Goal: Task Accomplishment & Management: Use online tool/utility

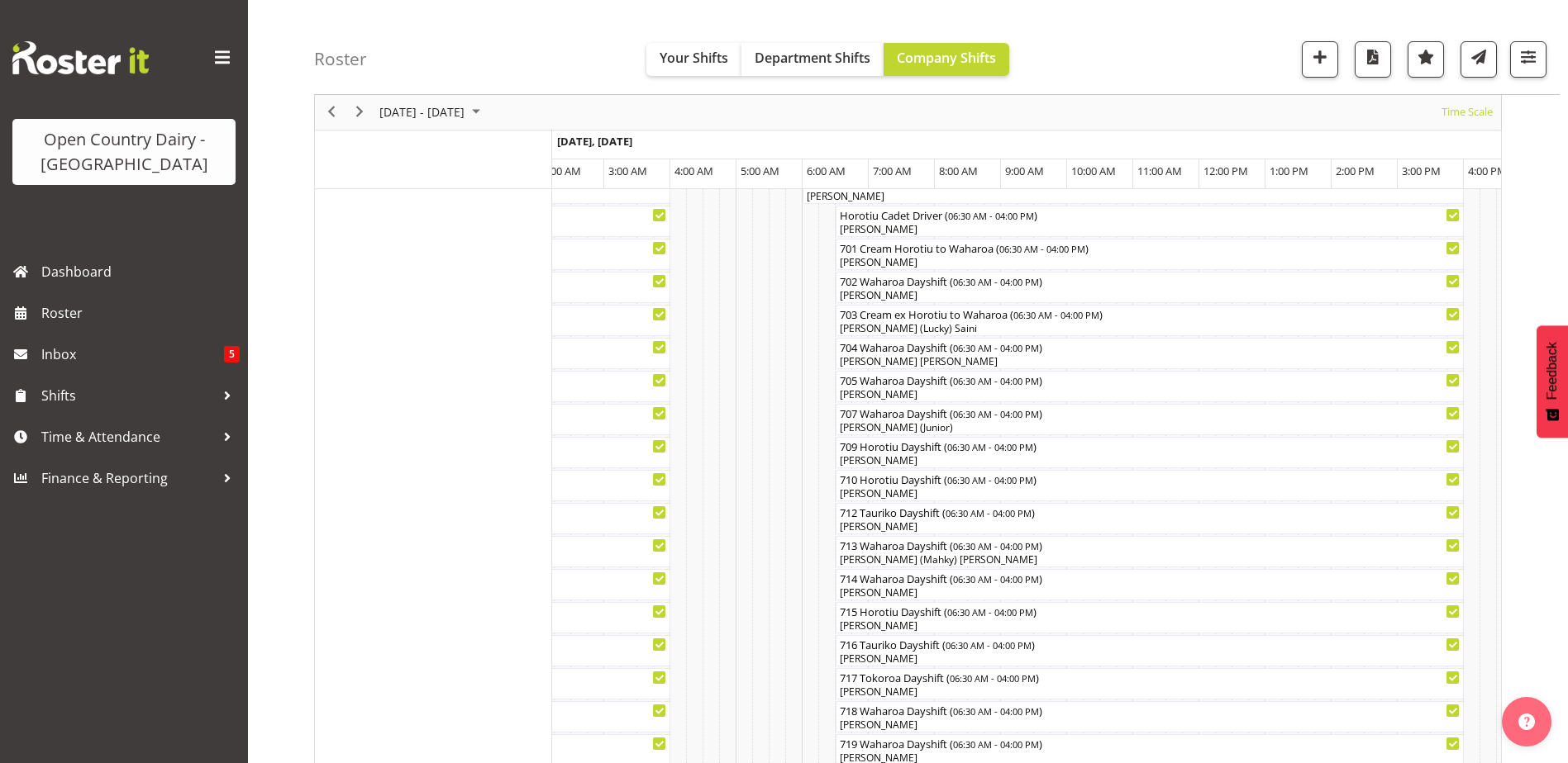
scroll to position [214, 0]
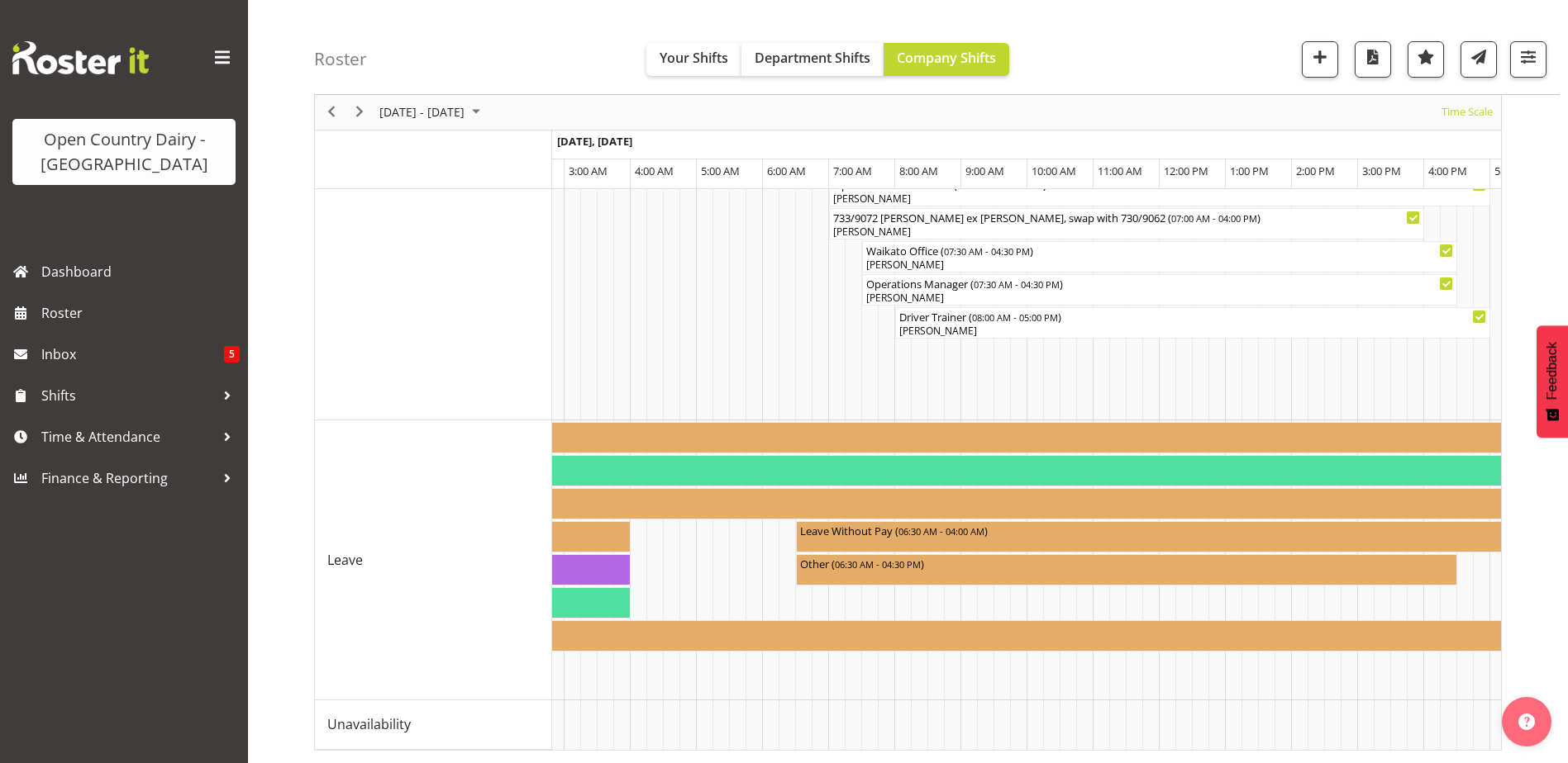
scroll to position [0, 6565]
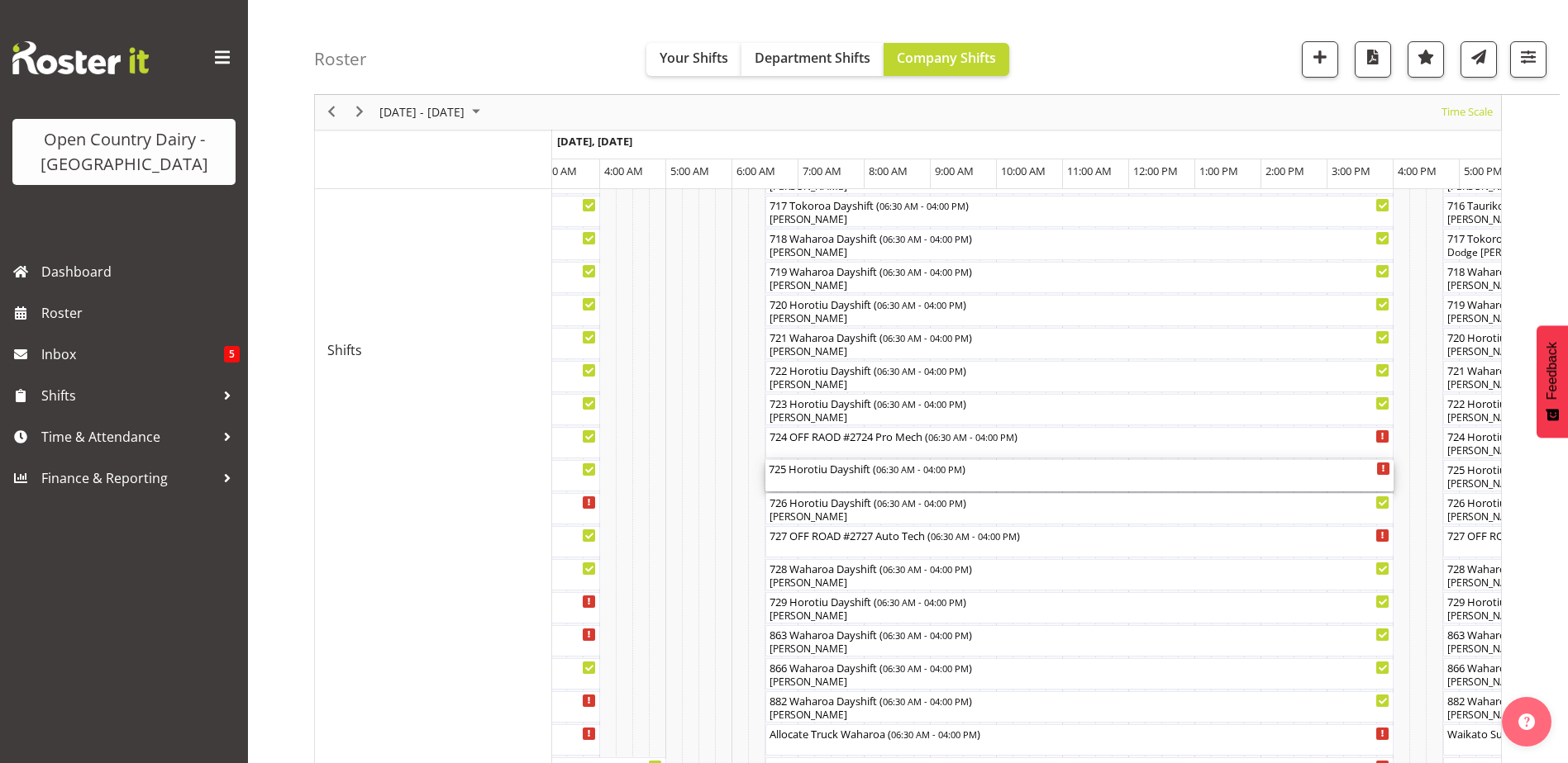
click at [835, 473] on div "725 Horotiu Dayshift ( 06:30 AM - 04:00 PM )" at bounding box center [1079, 468] width 622 height 17
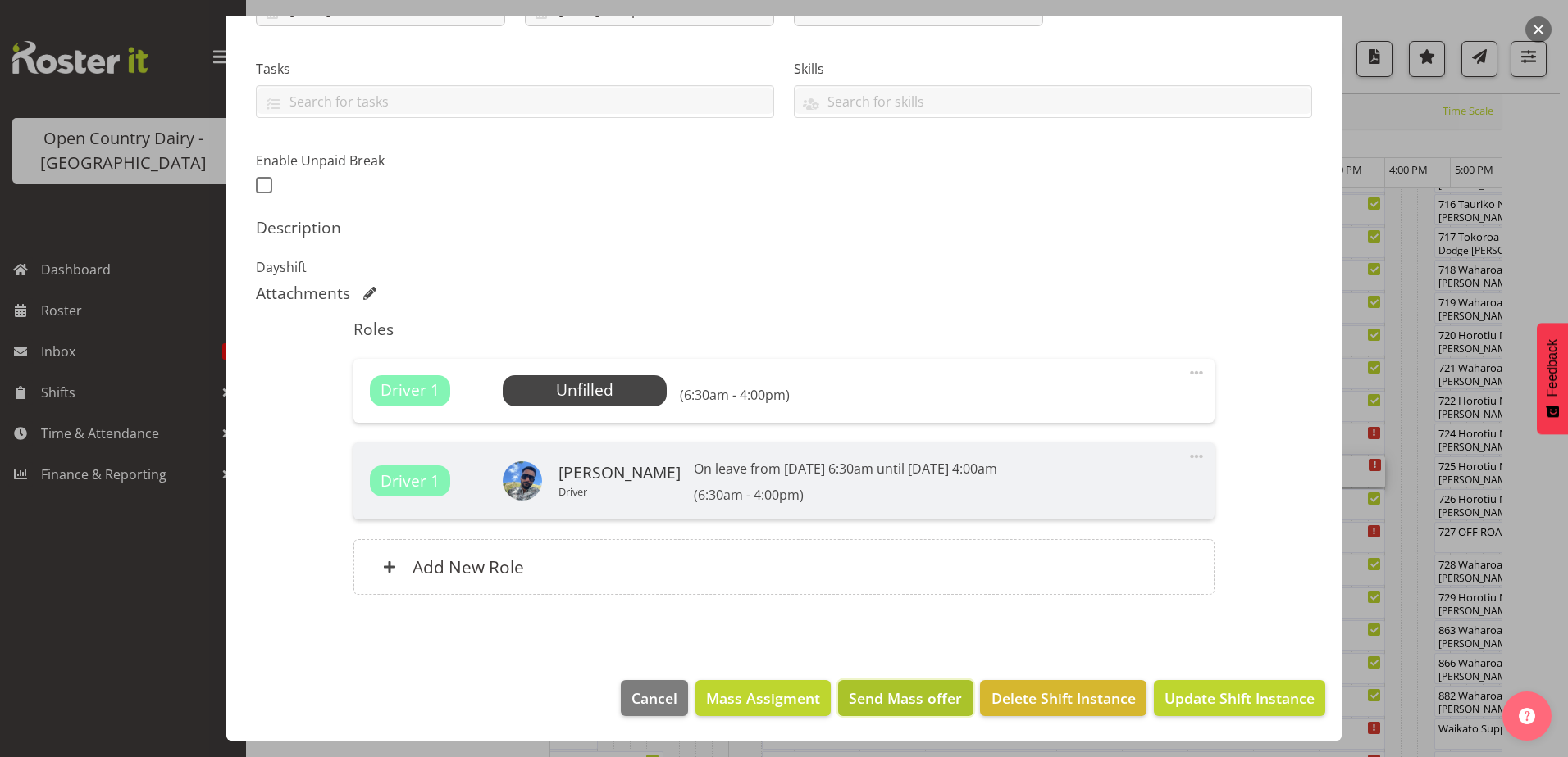
click at [880, 688] on span "Send Mass offer" at bounding box center [905, 698] width 113 height 22
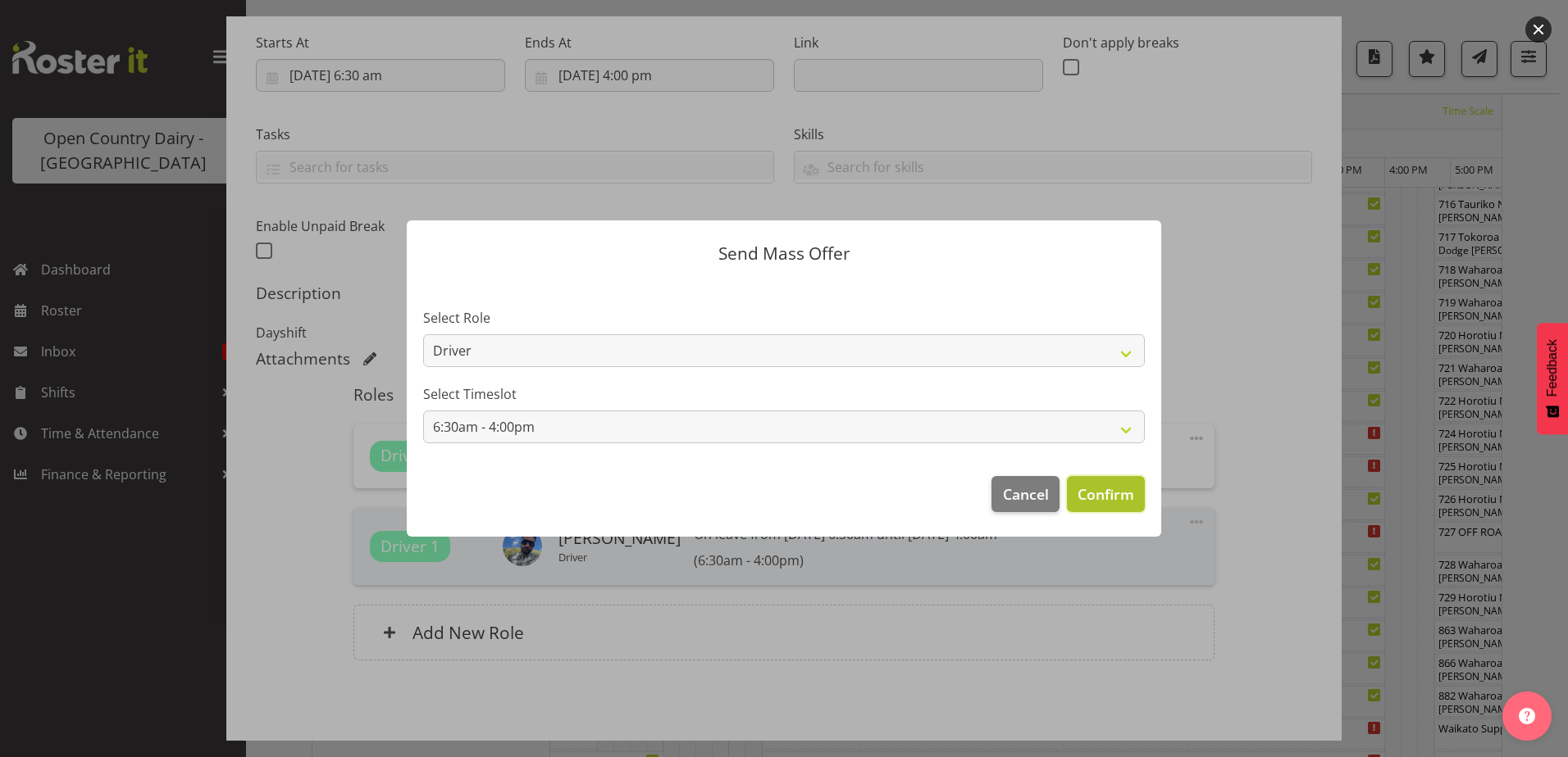
click at [1093, 492] on span "Confirm" at bounding box center [1106, 494] width 57 height 22
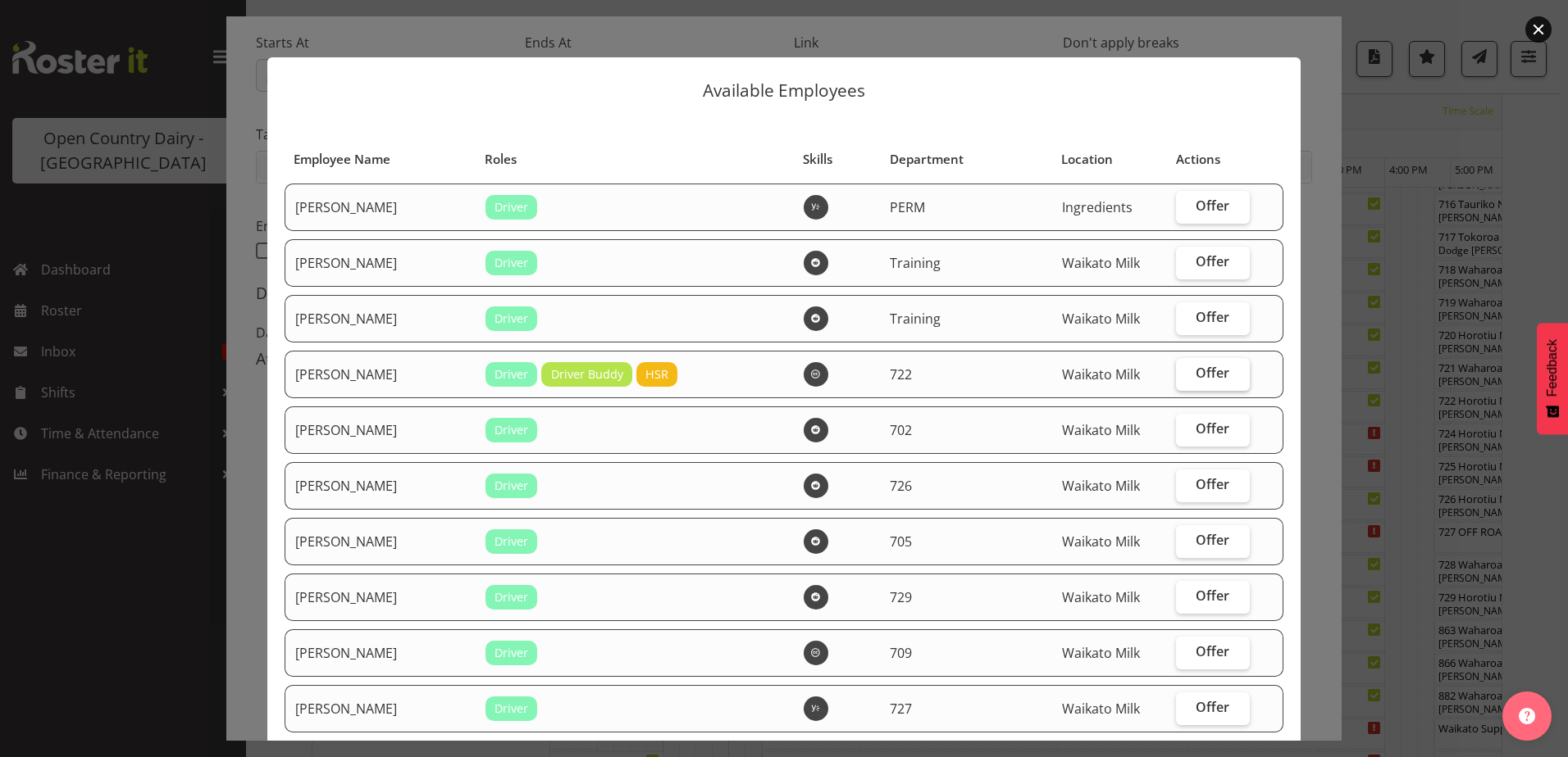
click at [1196, 376] on span "Offer" at bounding box center [1212, 373] width 33 height 17
click at [1186, 376] on input "Offer" at bounding box center [1181, 373] width 11 height 11
checkbox input "true"
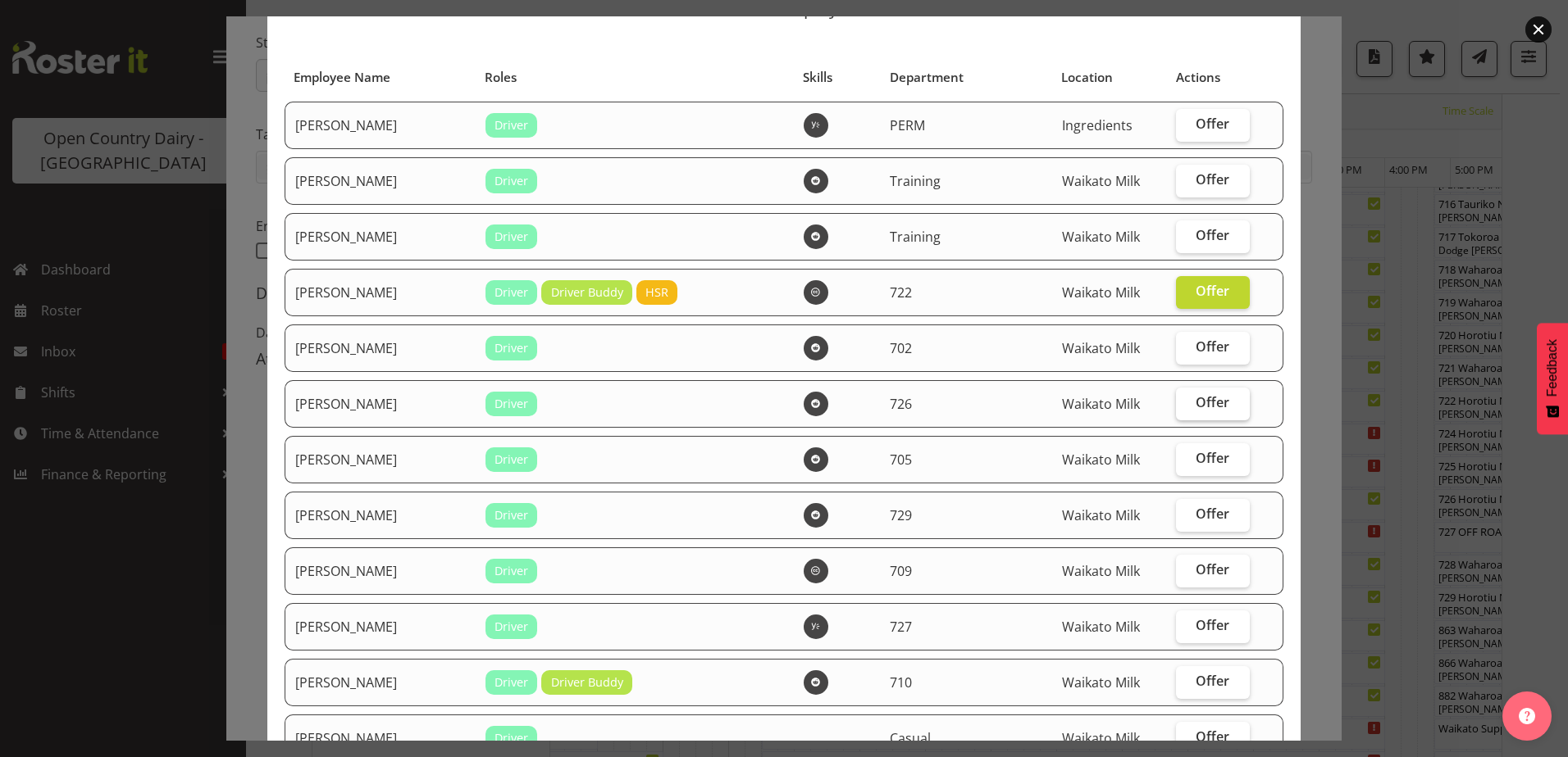
click at [1196, 410] on span "Offer" at bounding box center [1212, 402] width 33 height 17
click at [1186, 408] on input "Offer" at bounding box center [1181, 402] width 11 height 11
checkbox input "true"
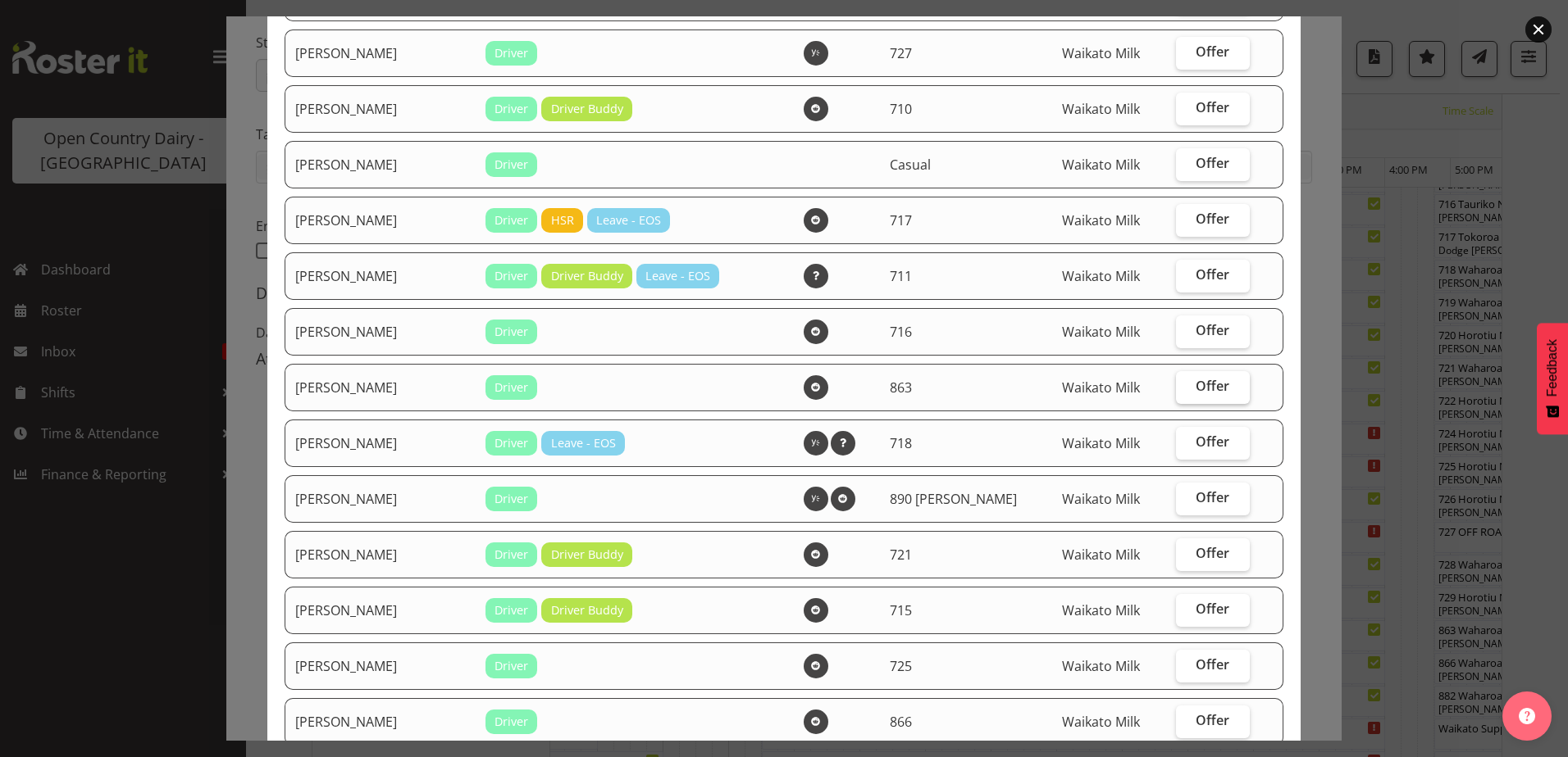
click at [1178, 387] on label "Offer" at bounding box center [1212, 387] width 74 height 32
click at [1178, 387] on input "Offer" at bounding box center [1181, 386] width 11 height 11
checkbox input "true"
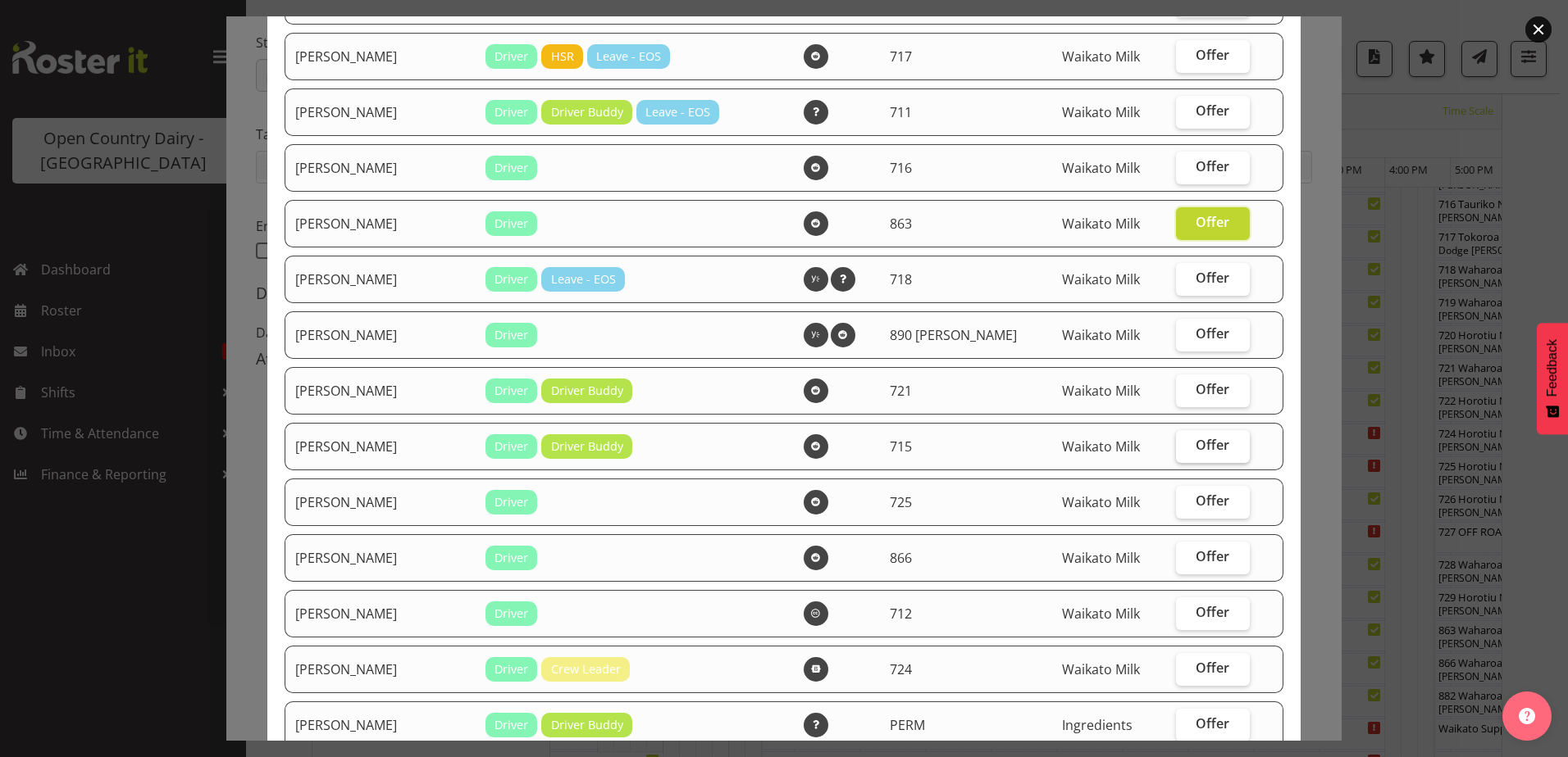
click at [1196, 437] on span "Offer" at bounding box center [1212, 445] width 33 height 17
click at [1186, 440] on input "Offer" at bounding box center [1181, 445] width 11 height 11
checkbox input "true"
click at [1206, 494] on span "Offer" at bounding box center [1212, 501] width 33 height 17
click at [1186, 496] on input "Offer" at bounding box center [1181, 501] width 11 height 11
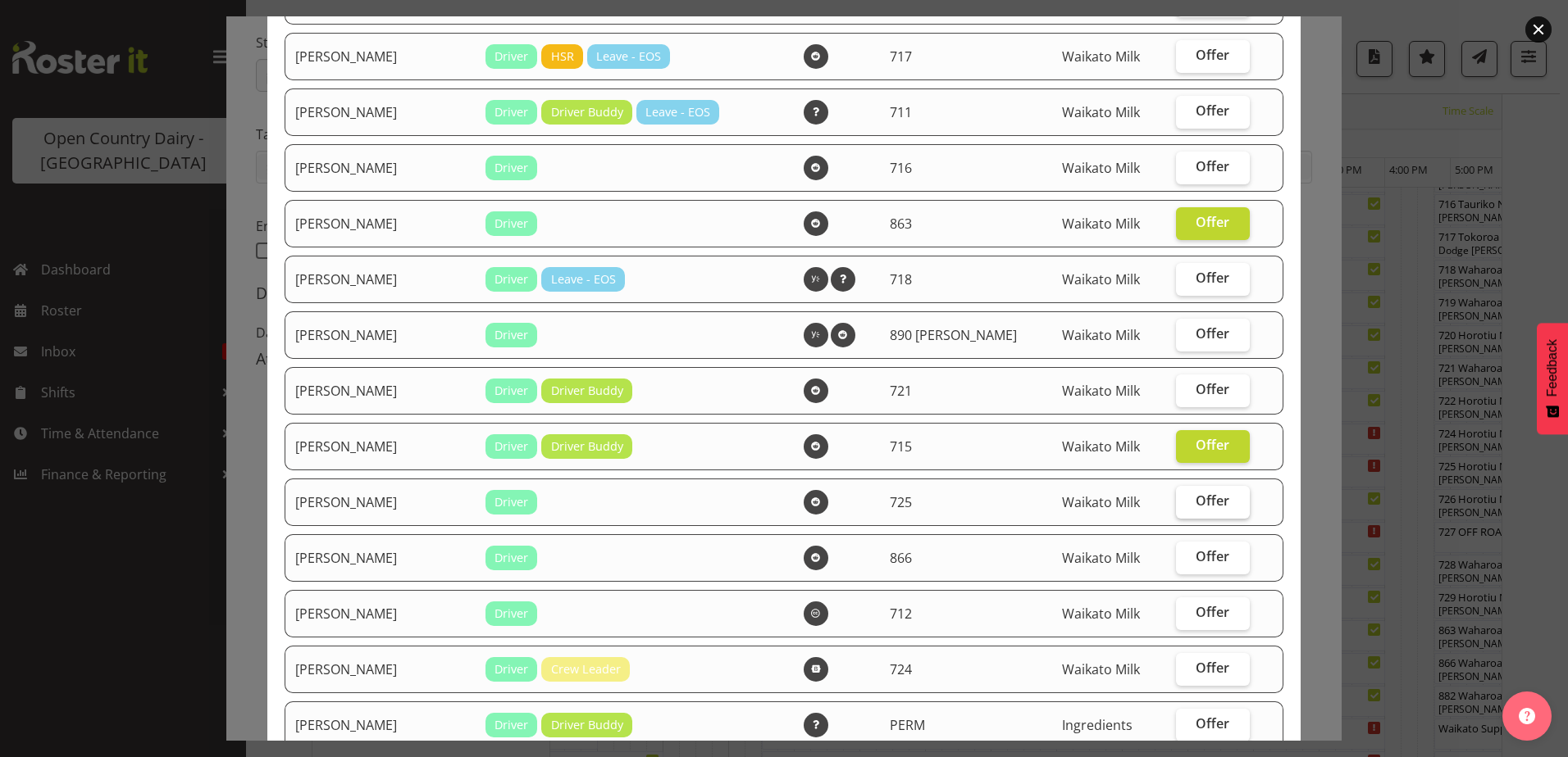
checkbox input "true"
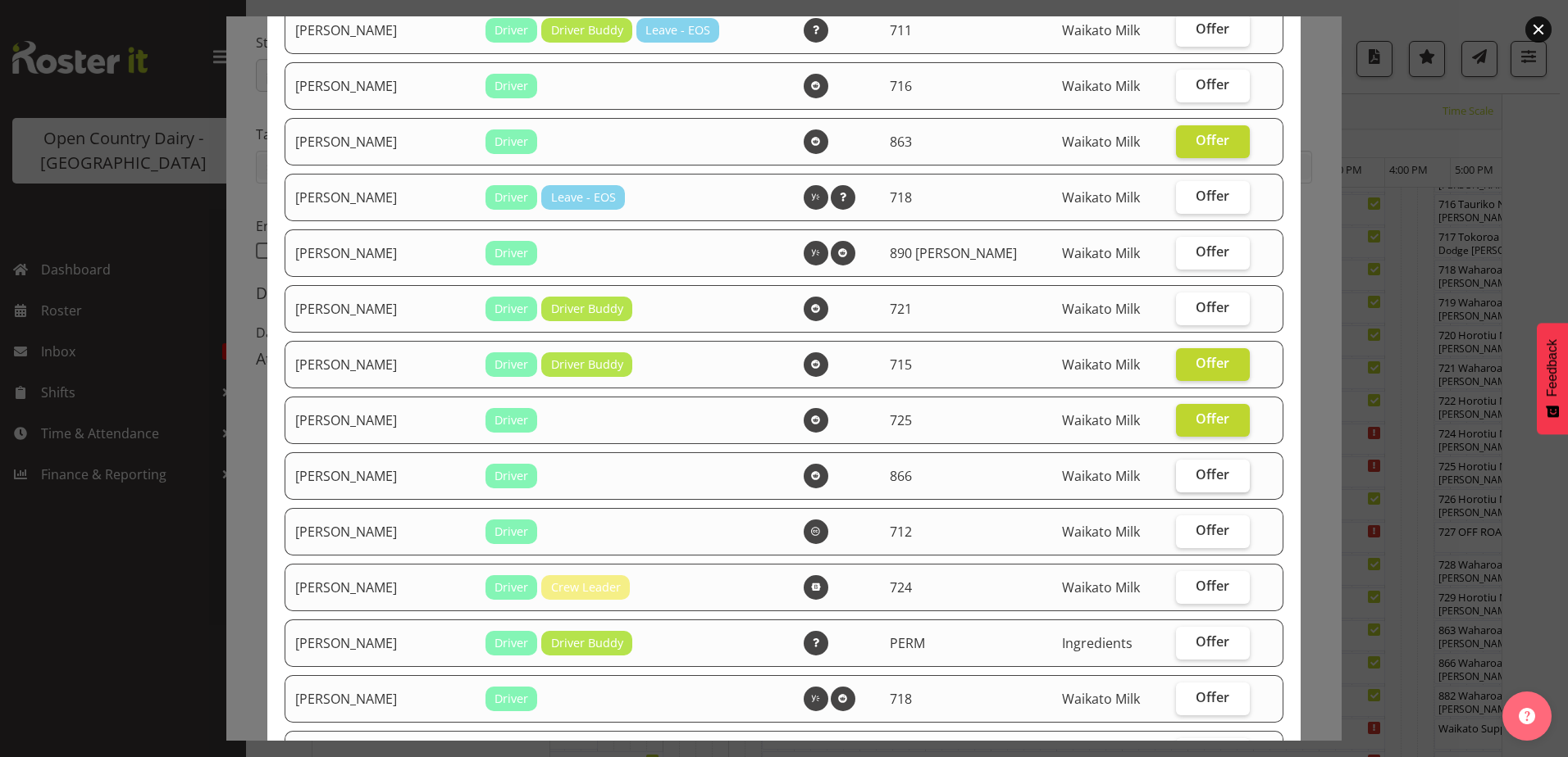
click at [1206, 480] on span "Offer" at bounding box center [1212, 474] width 33 height 17
click at [1186, 480] on input "Offer" at bounding box center [1181, 474] width 11 height 11
checkbox input "true"
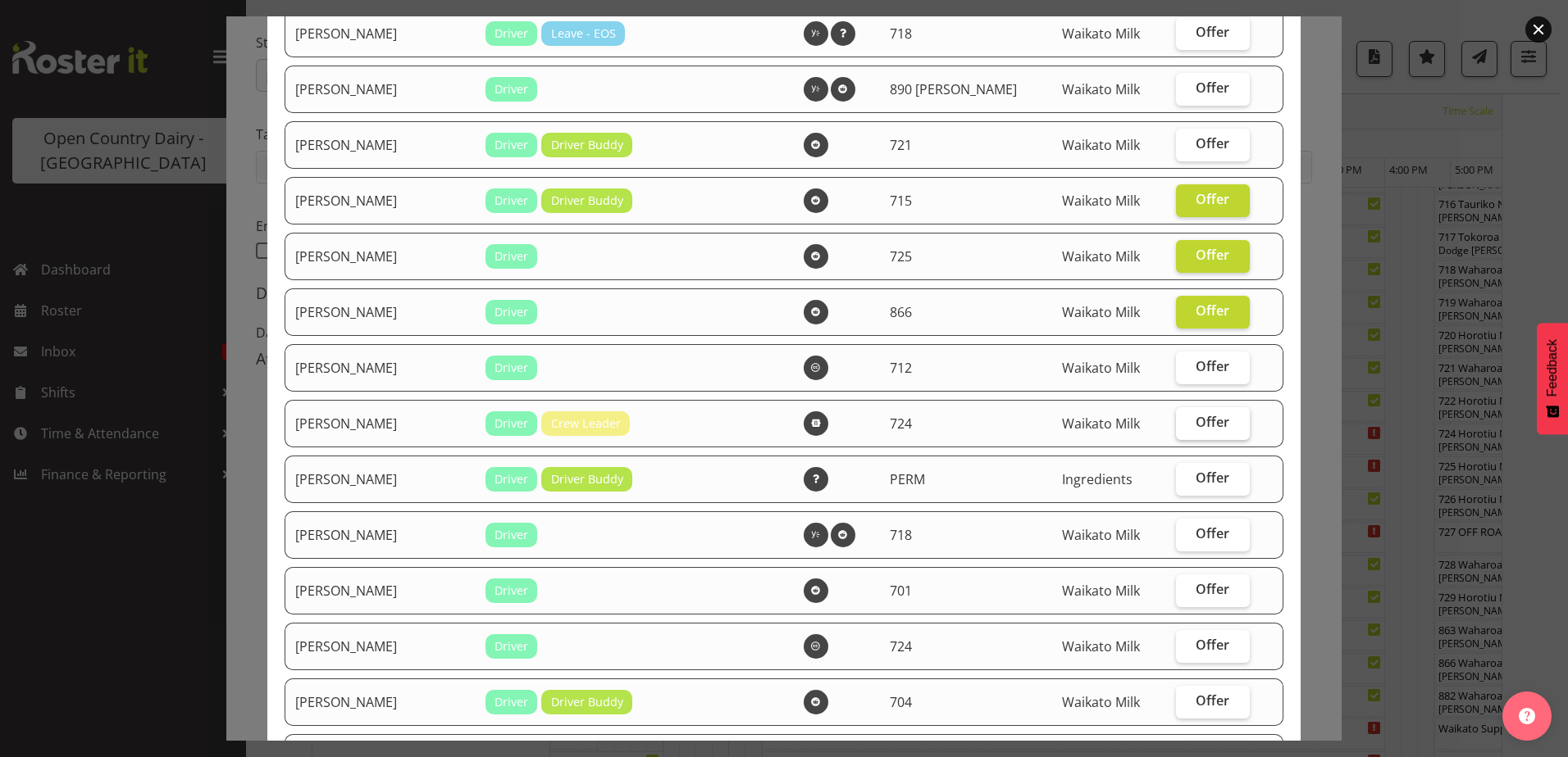
click at [1196, 424] on span "Offer" at bounding box center [1212, 422] width 33 height 17
click at [1186, 424] on input "Offer" at bounding box center [1181, 422] width 11 height 11
checkbox input "true"
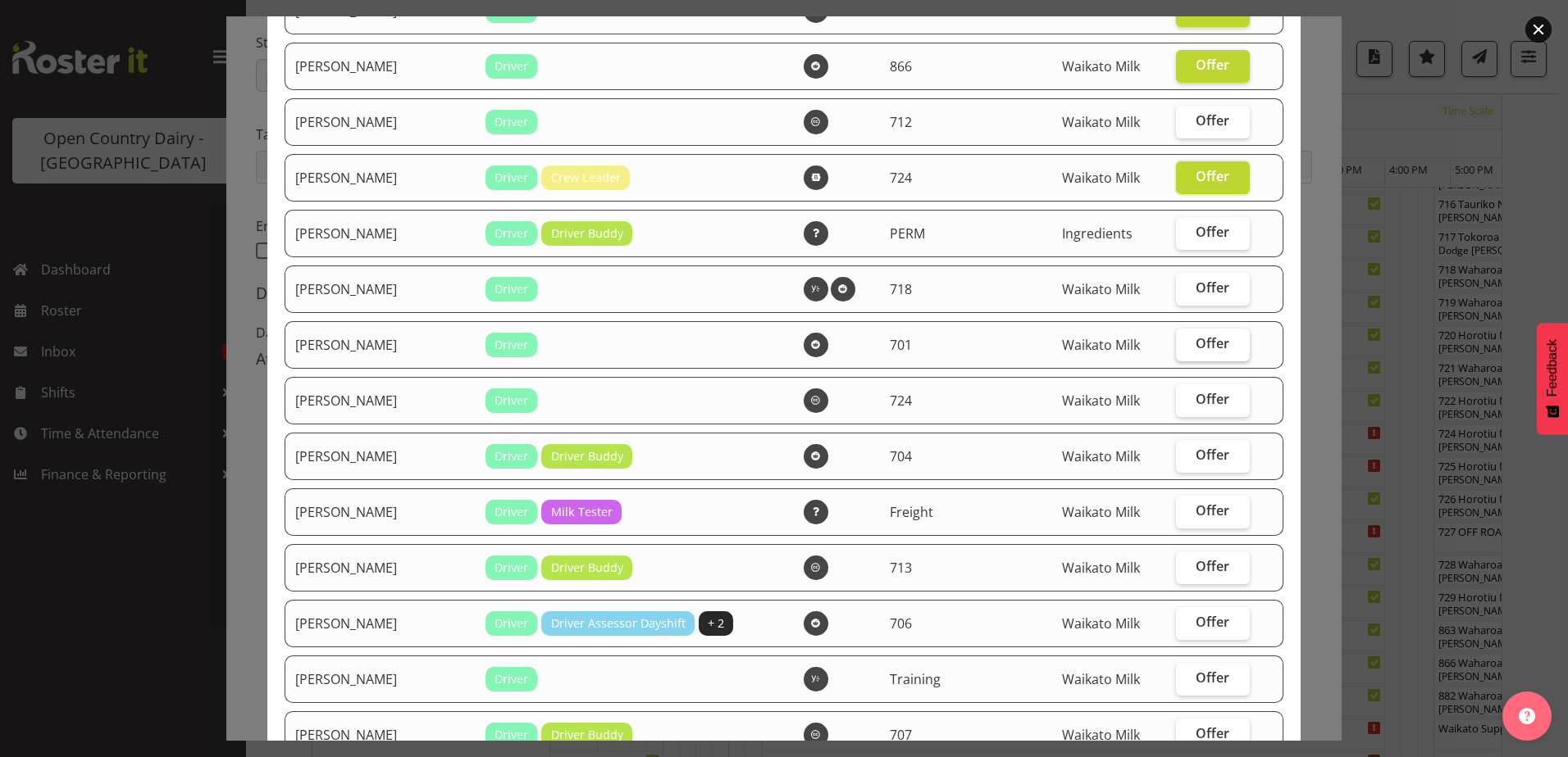
click at [1196, 347] on span "Offer" at bounding box center [1212, 343] width 33 height 17
click at [1186, 347] on input "Offer" at bounding box center [1181, 343] width 11 height 11
checkbox input "true"
click at [1201, 401] on span "Offer" at bounding box center [1212, 399] width 33 height 17
click at [1186, 401] on input "Offer" at bounding box center [1181, 399] width 11 height 11
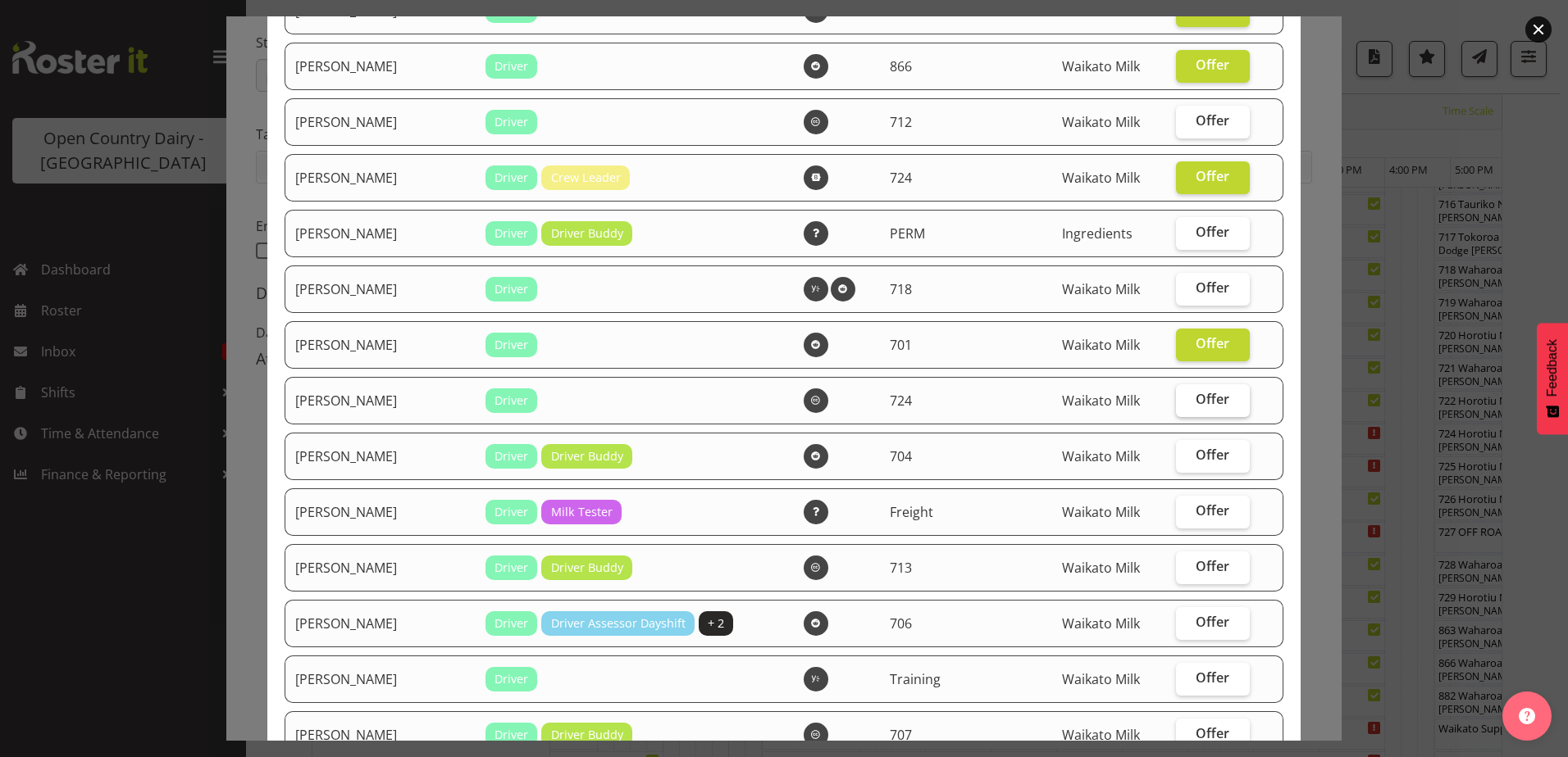
checkbox input "true"
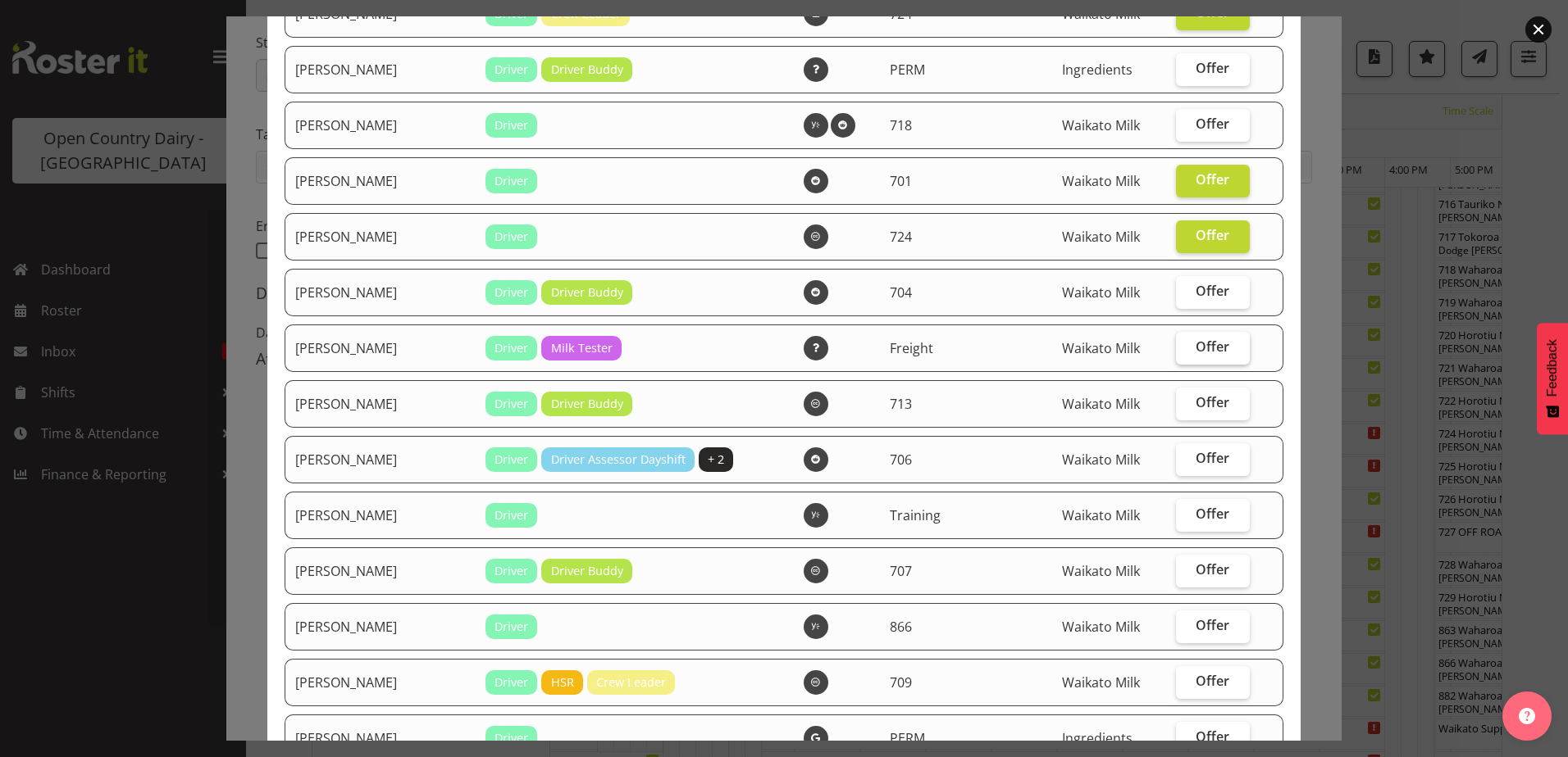
click at [1196, 348] on span "Offer" at bounding box center [1212, 347] width 33 height 17
click at [1186, 348] on input "Offer" at bounding box center [1181, 347] width 11 height 11
checkbox input "true"
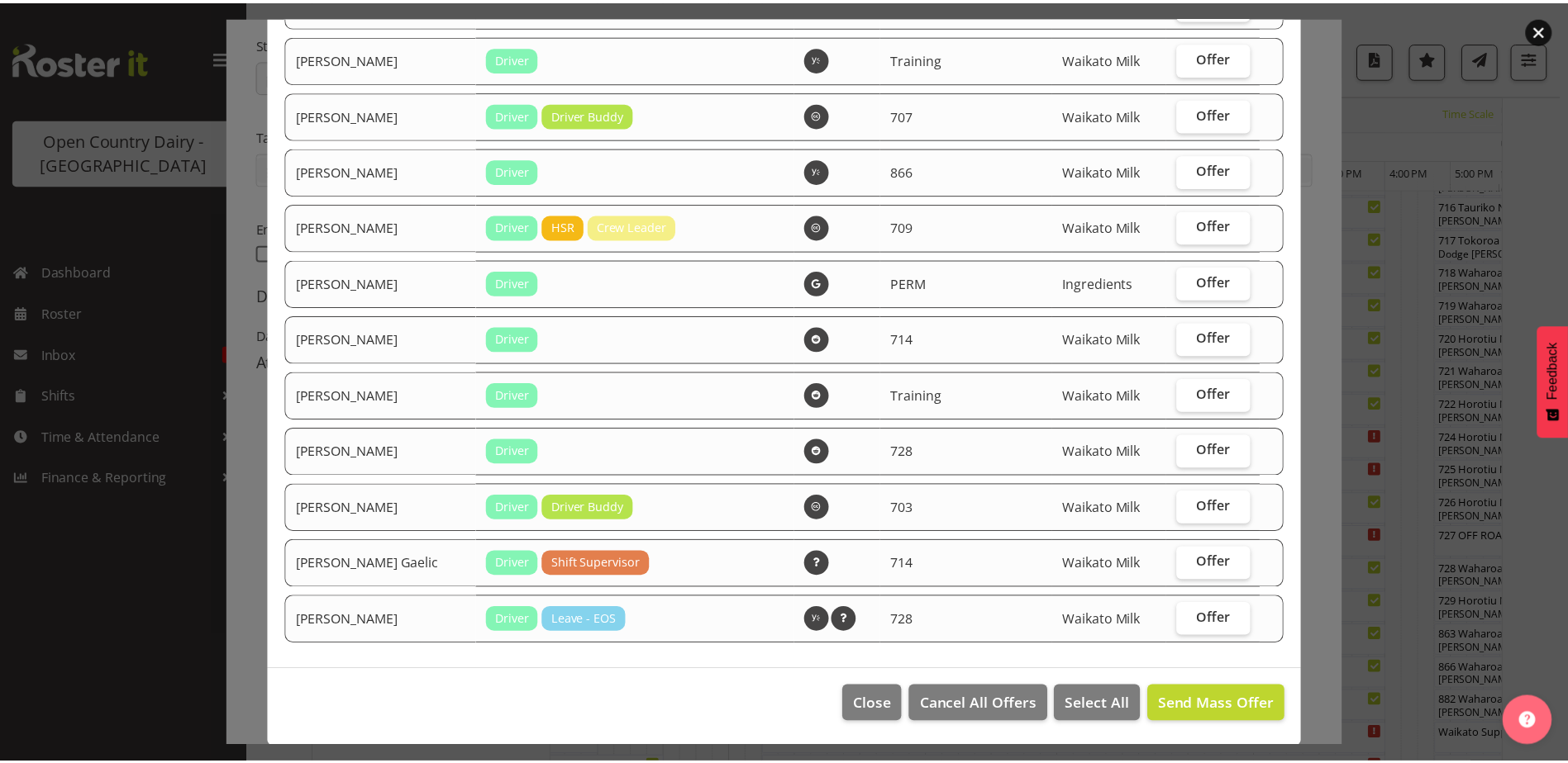
scroll to position [1949, 0]
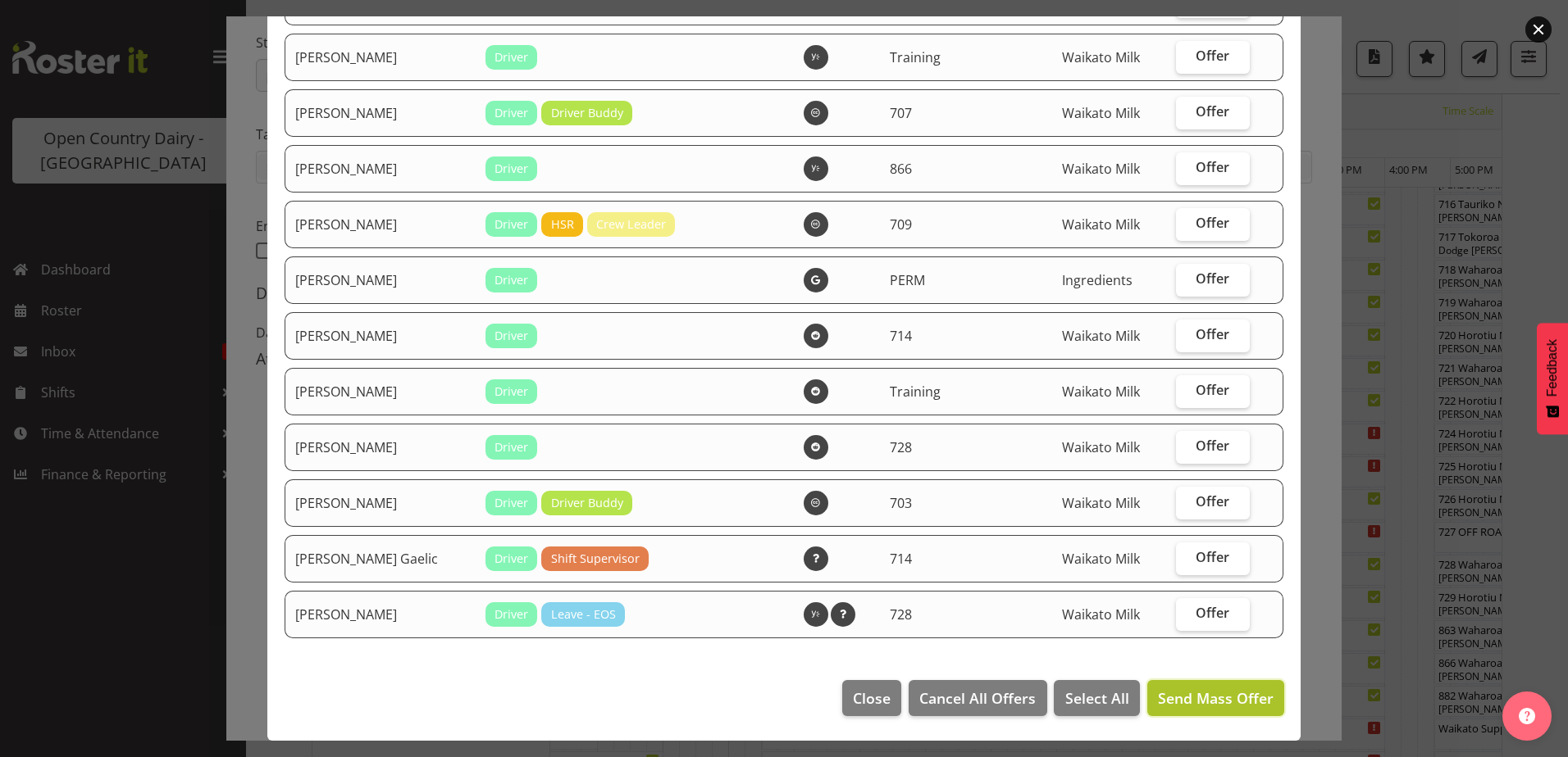
click at [1220, 699] on span "Send Mass Offer" at bounding box center [1215, 698] width 116 height 20
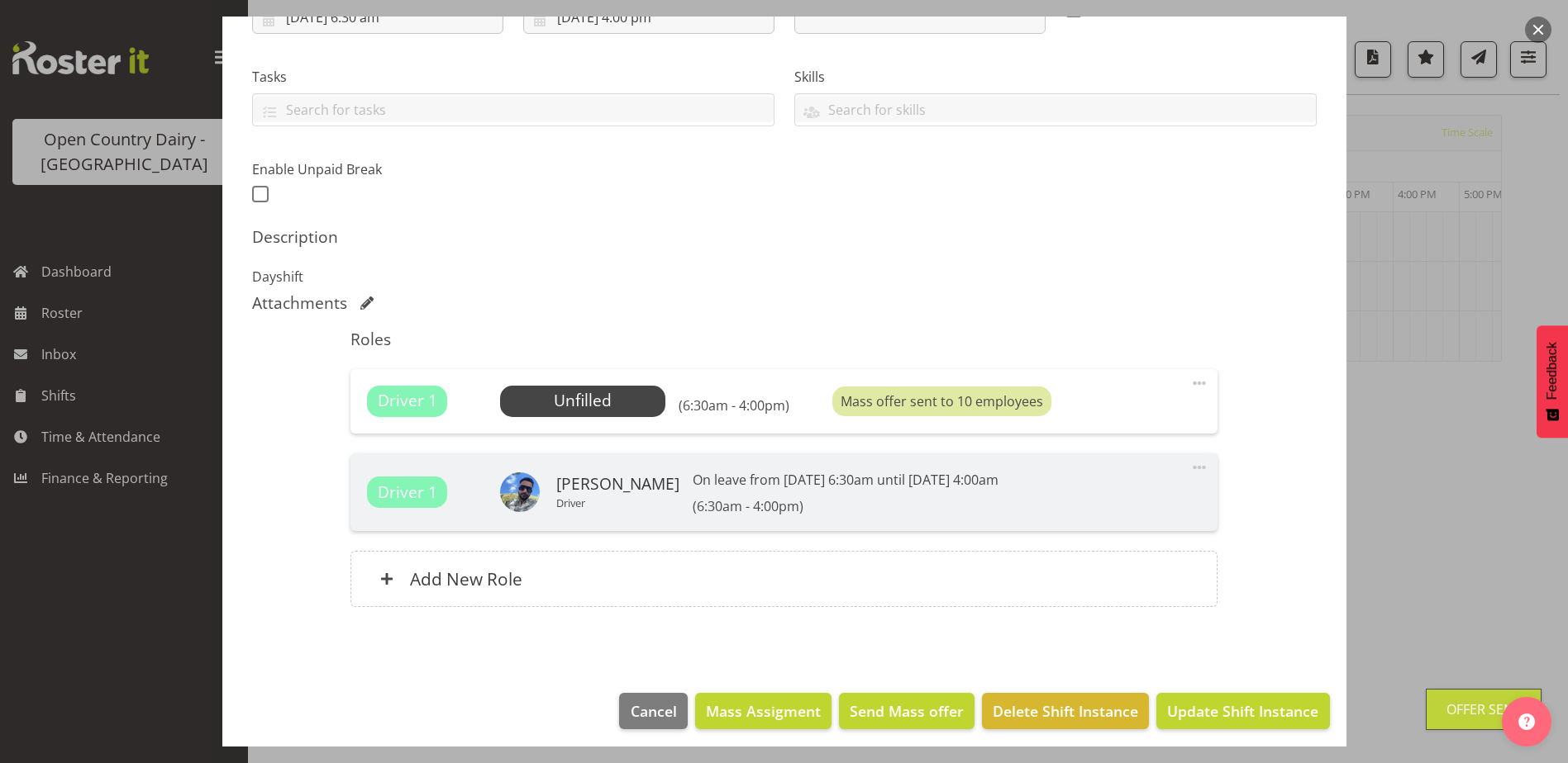
scroll to position [322, 0]
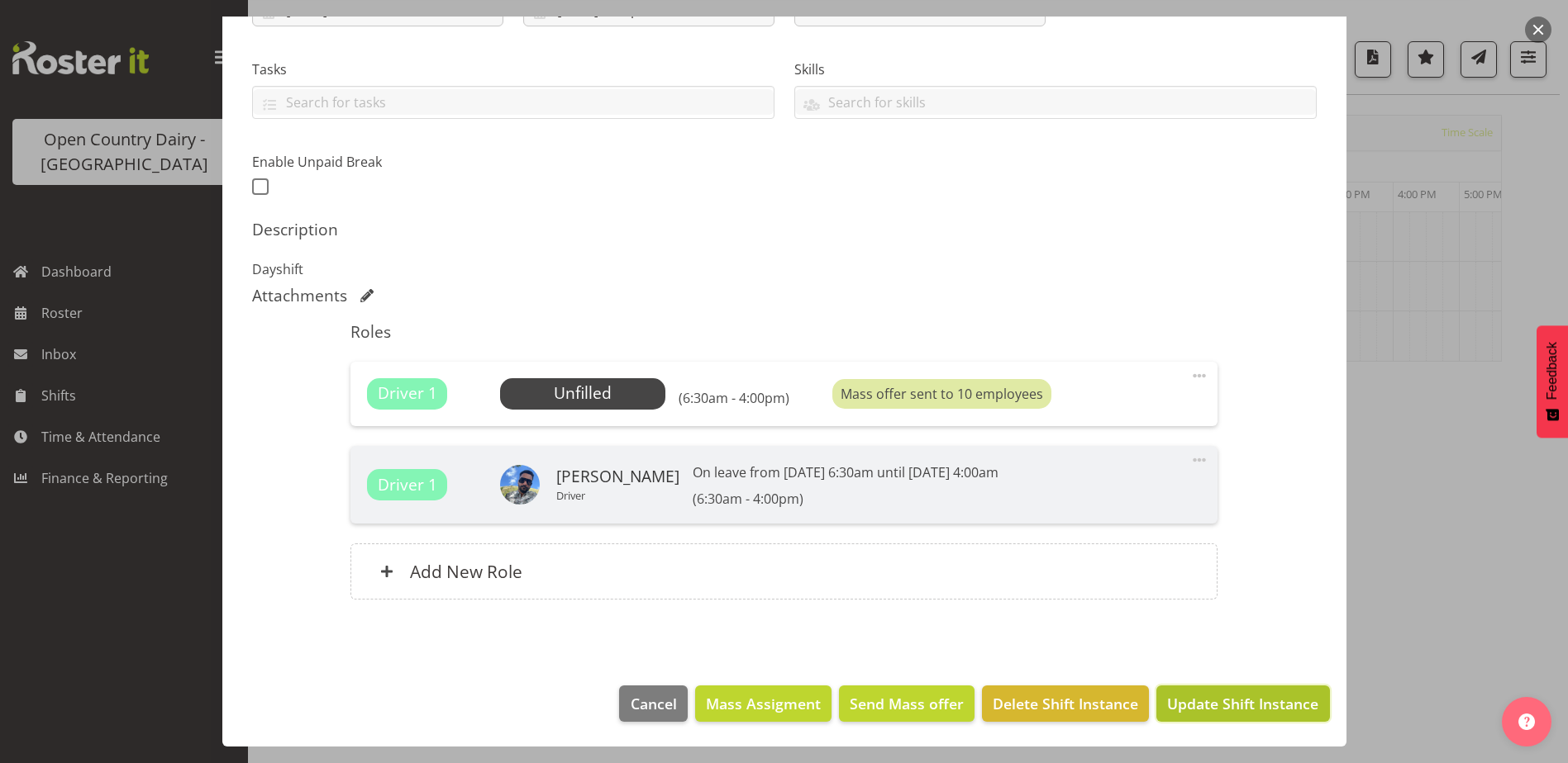
click at [1238, 698] on span "Update Shift Instance" at bounding box center [1243, 704] width 151 height 22
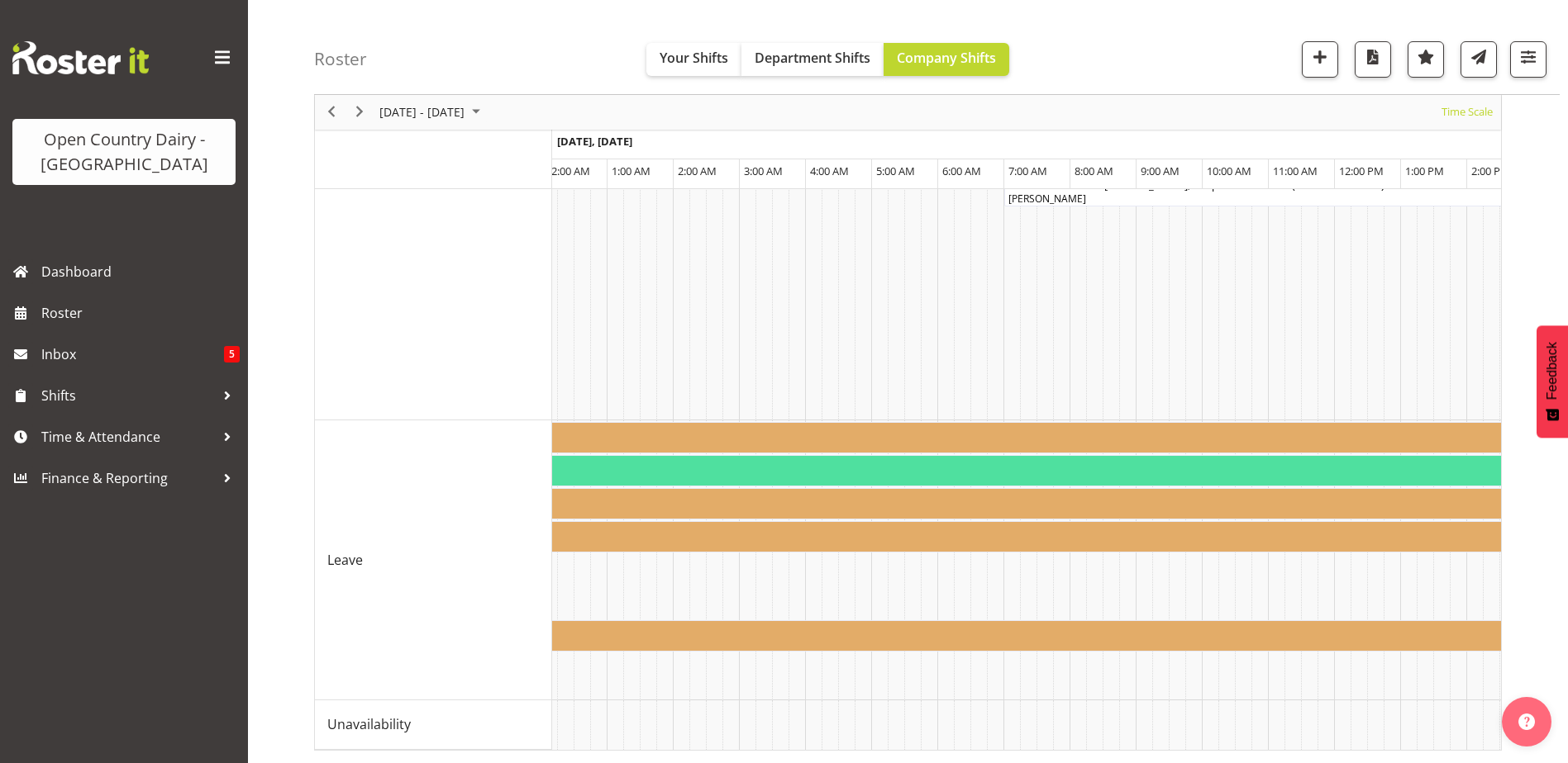
scroll to position [0, 7976]
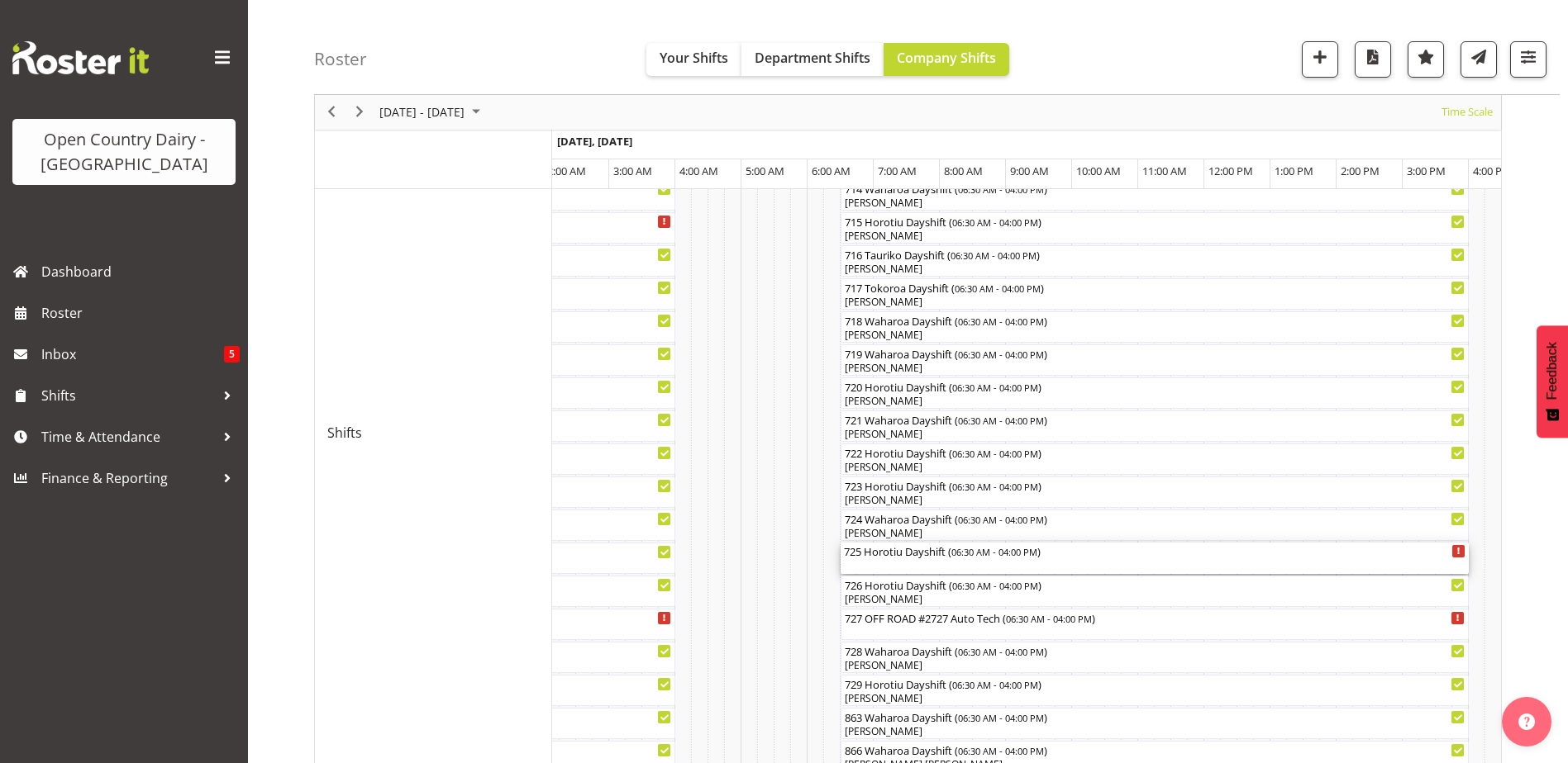
click at [920, 558] on div "725 Horotiu Dayshift ( 06:30 AM - 04:00 PM )" at bounding box center [1155, 551] width 622 height 17
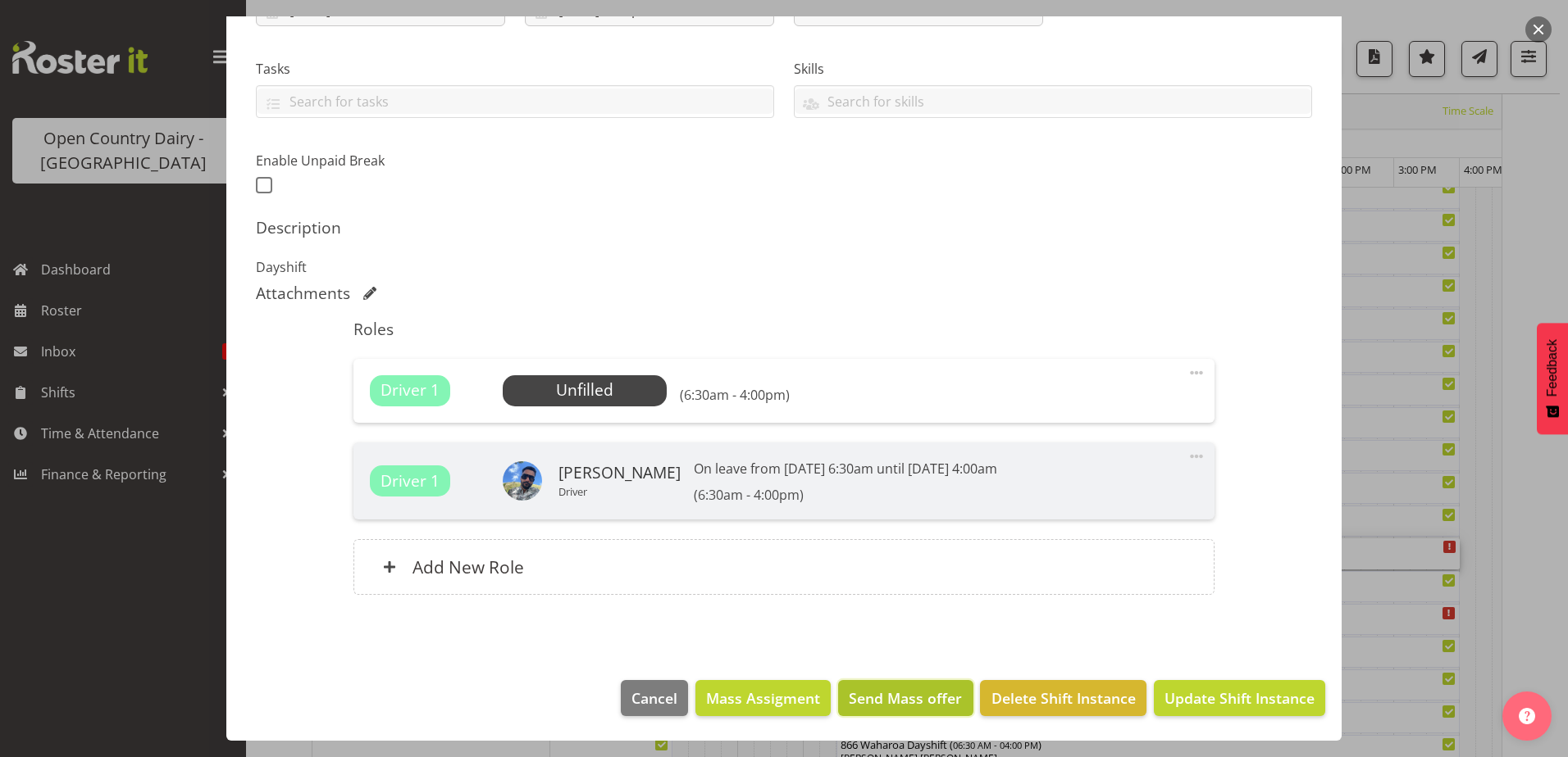
click at [895, 696] on span "Send Mass offer" at bounding box center [905, 698] width 113 height 22
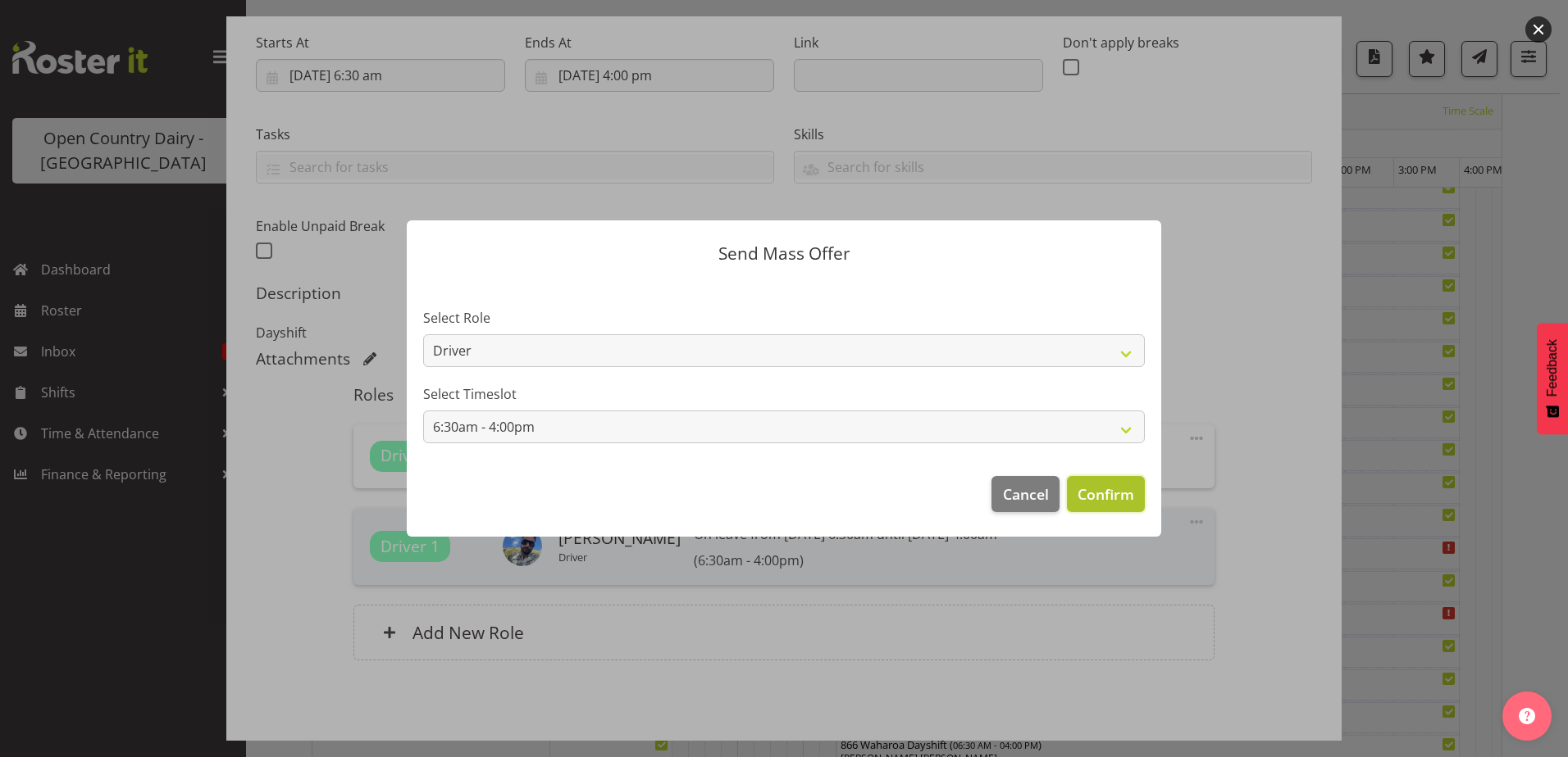
click at [1118, 489] on span "Confirm" at bounding box center [1106, 494] width 57 height 22
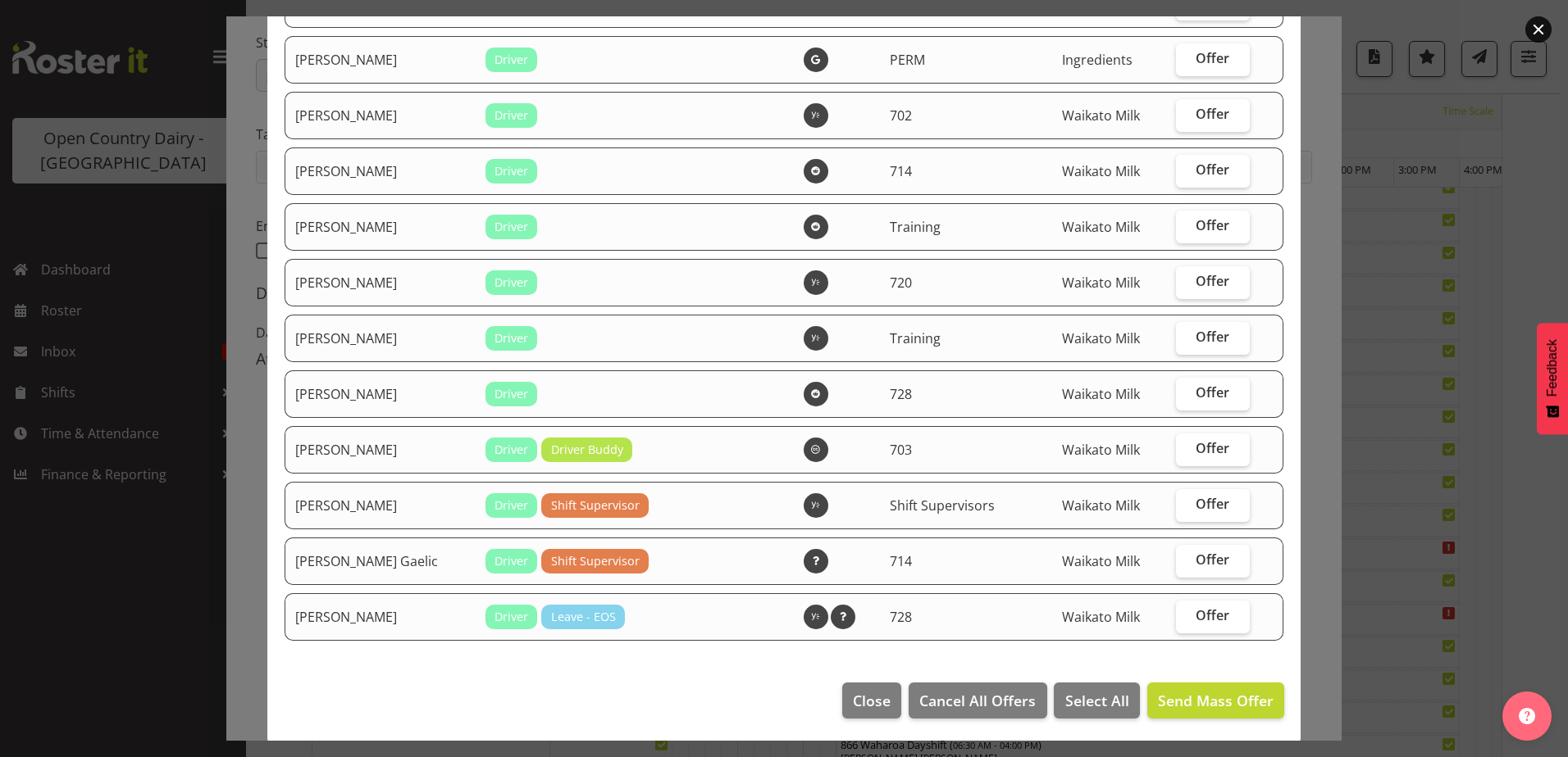
scroll to position [3048, 0]
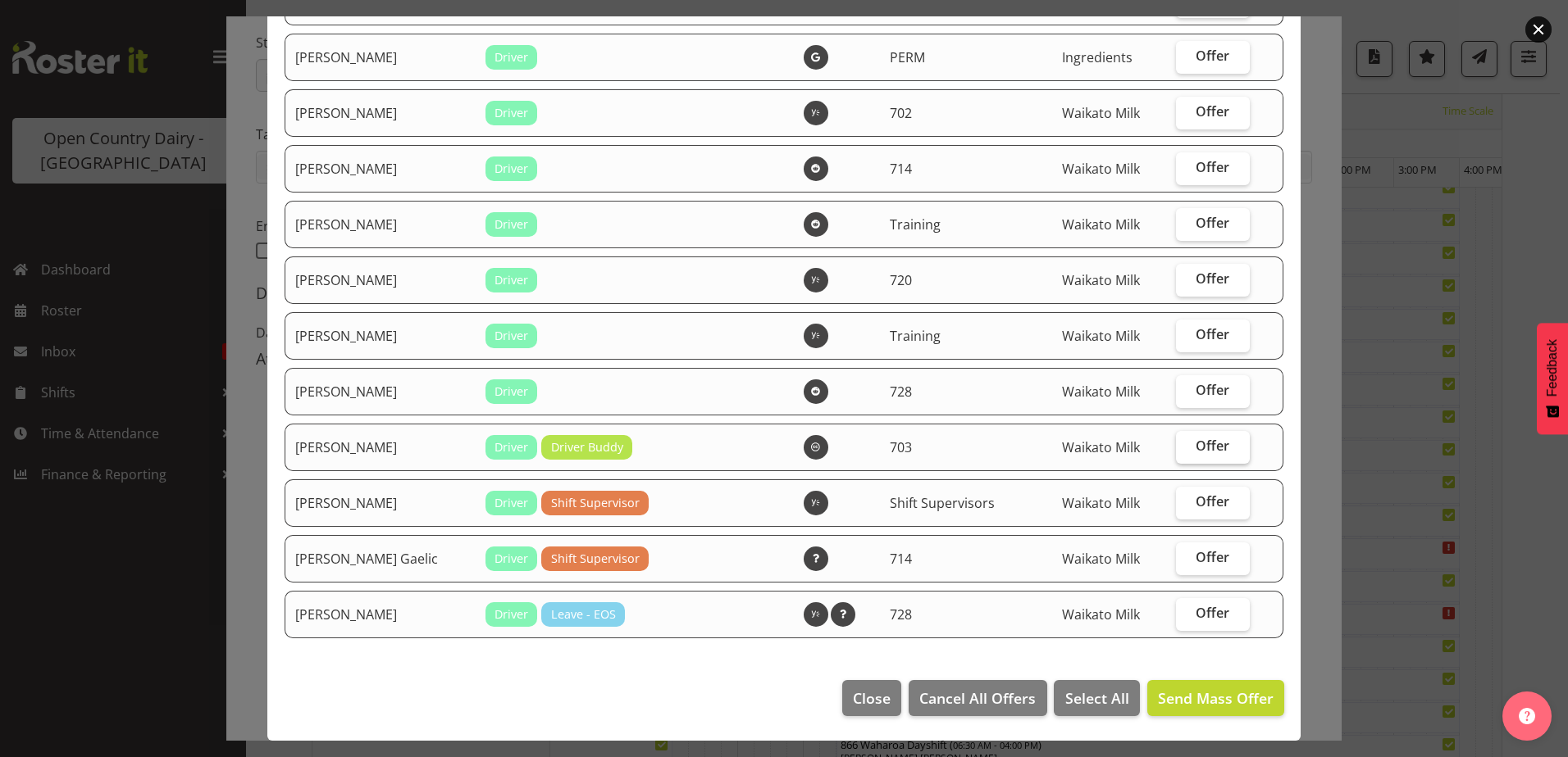
click at [1196, 445] on span "Offer" at bounding box center [1212, 446] width 33 height 17
click at [1183, 445] on input "Offer" at bounding box center [1181, 446] width 11 height 11
checkbox input "true"
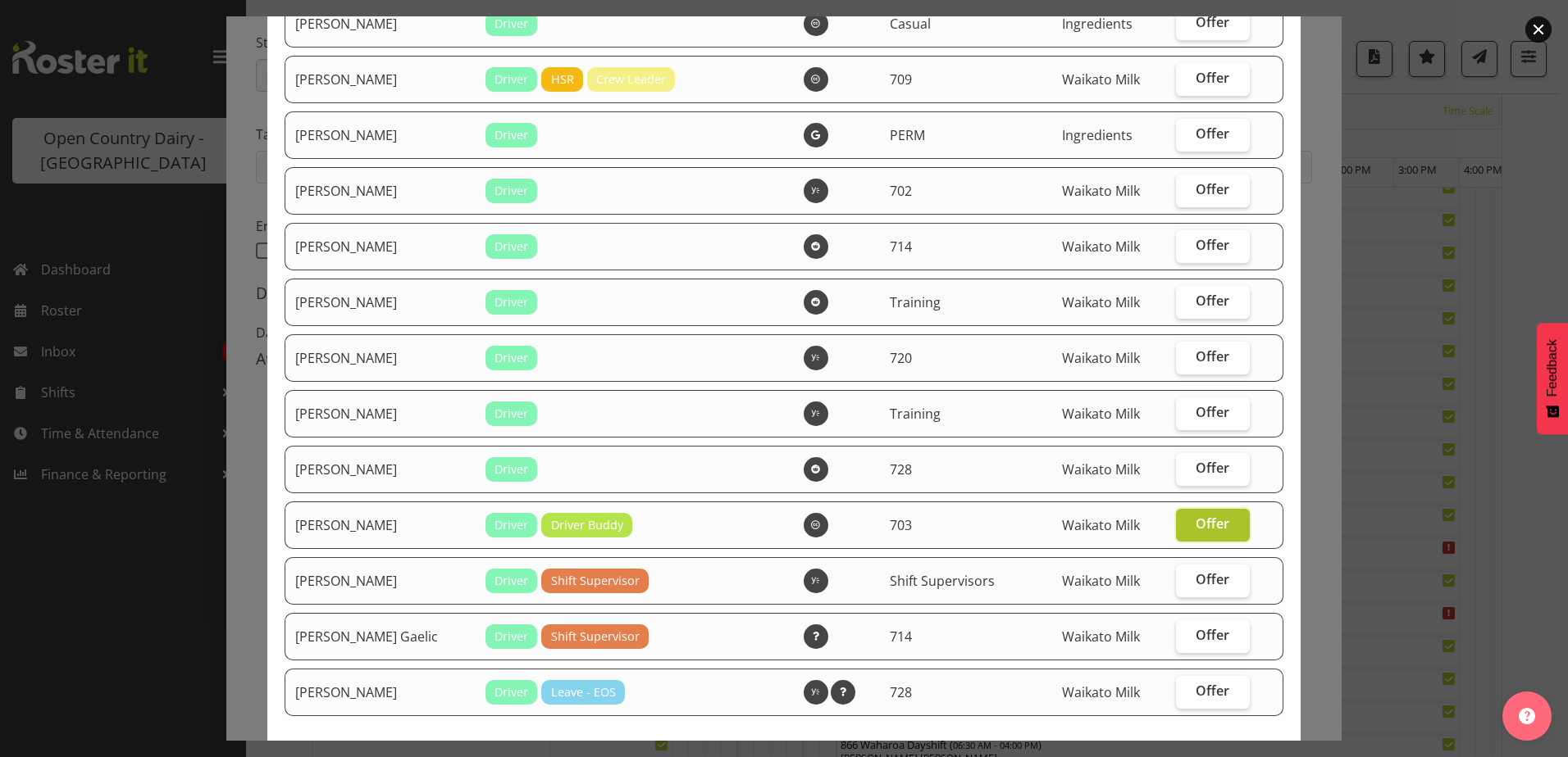
scroll to position [2966, 0]
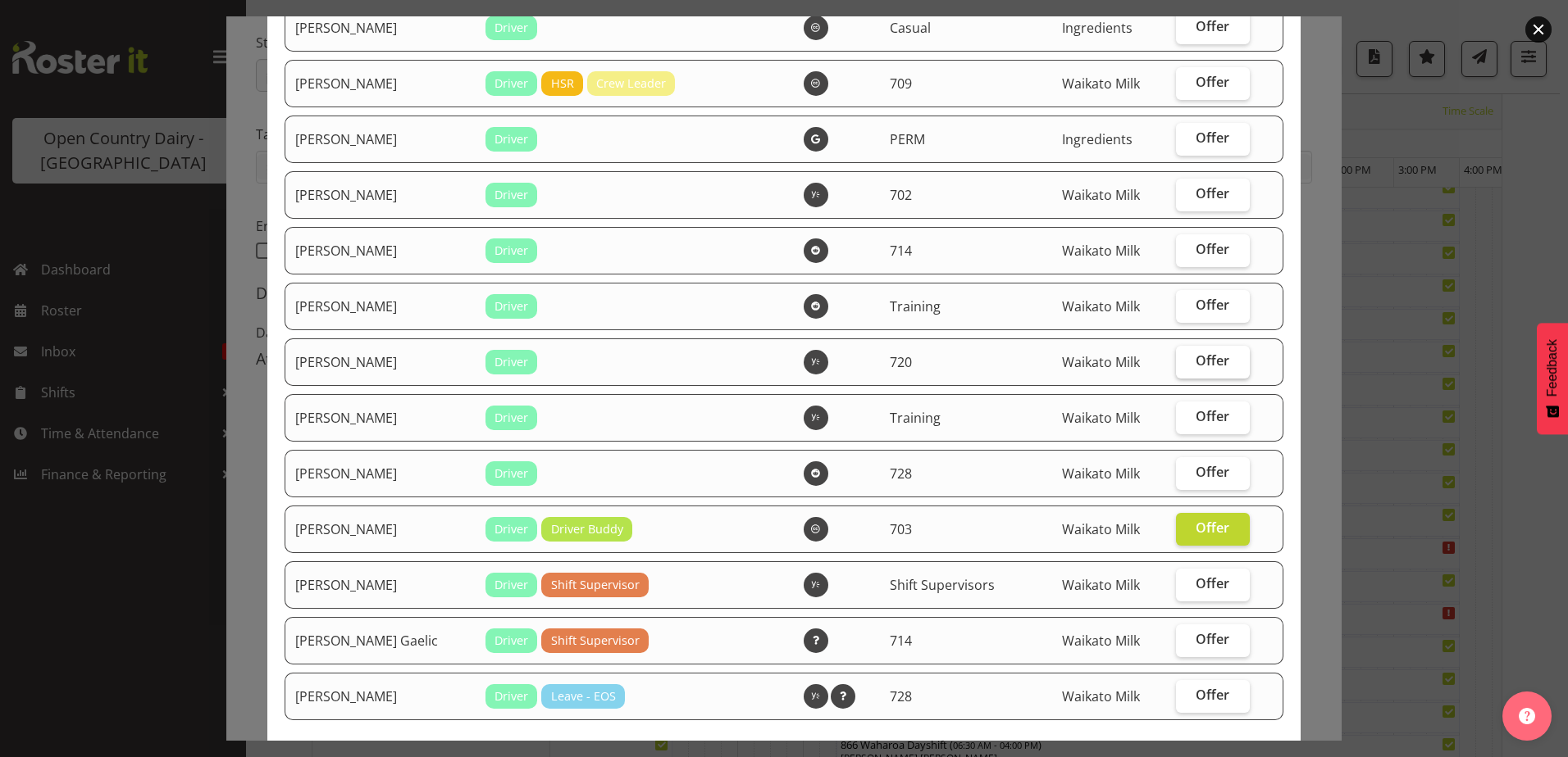
click at [1180, 359] on label "Offer" at bounding box center [1212, 361] width 74 height 32
click at [1180, 359] on input "Offer" at bounding box center [1181, 361] width 11 height 11
checkbox input "true"
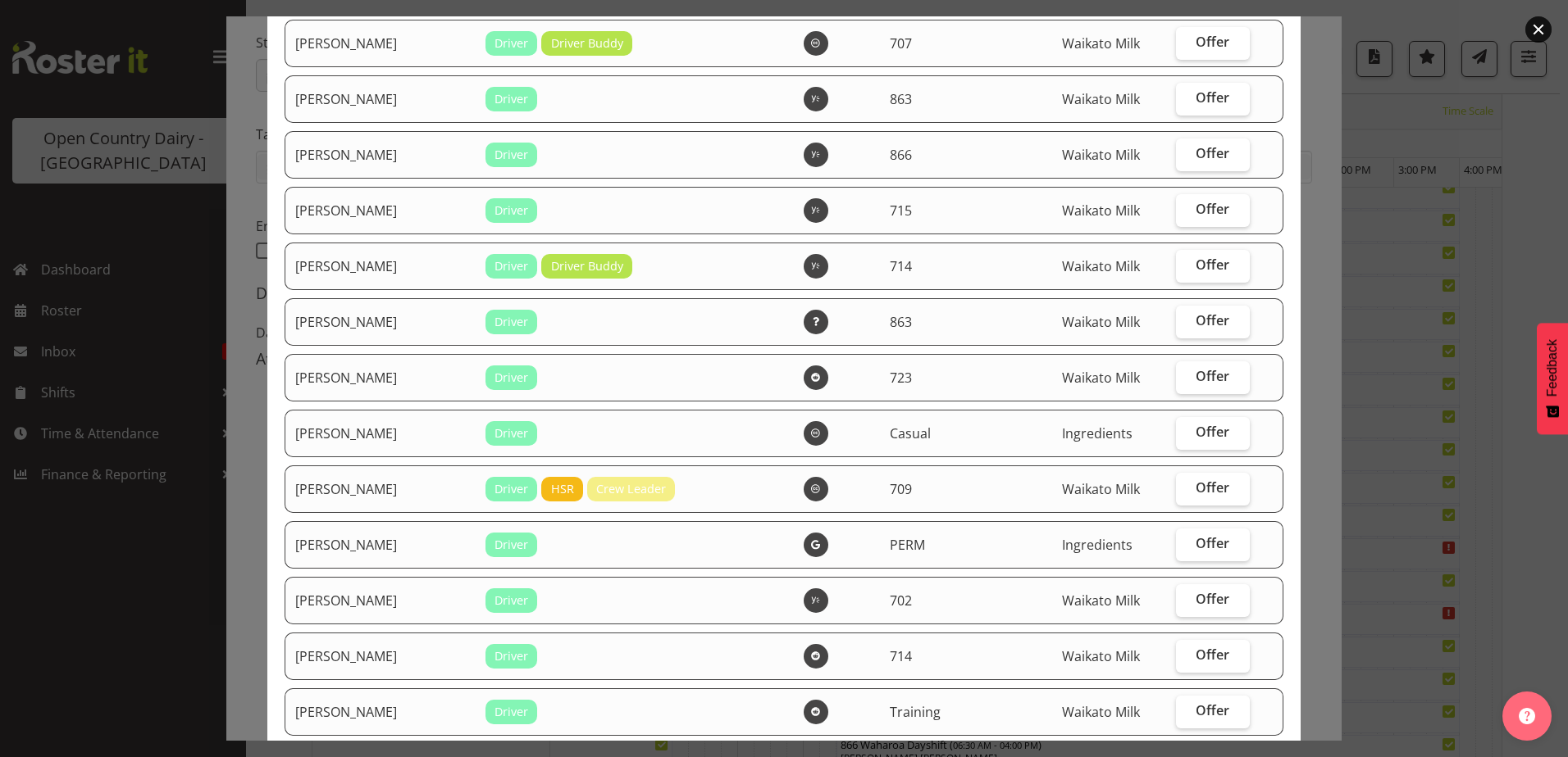
scroll to position [2556, 0]
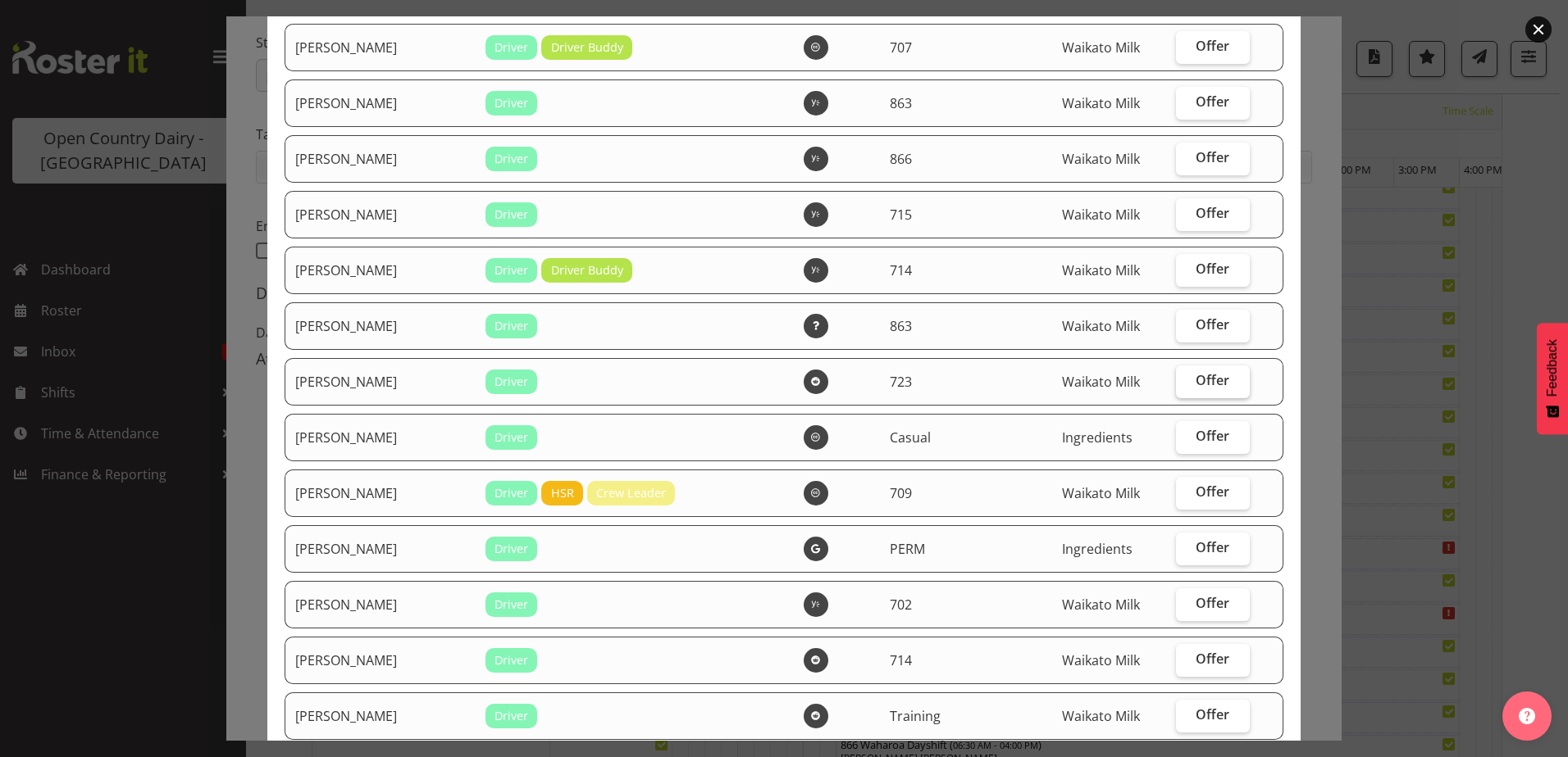
click at [1196, 378] on span "Offer" at bounding box center [1212, 381] width 33 height 17
click at [1186, 378] on input "Offer" at bounding box center [1181, 381] width 11 height 11
checkbox input "true"
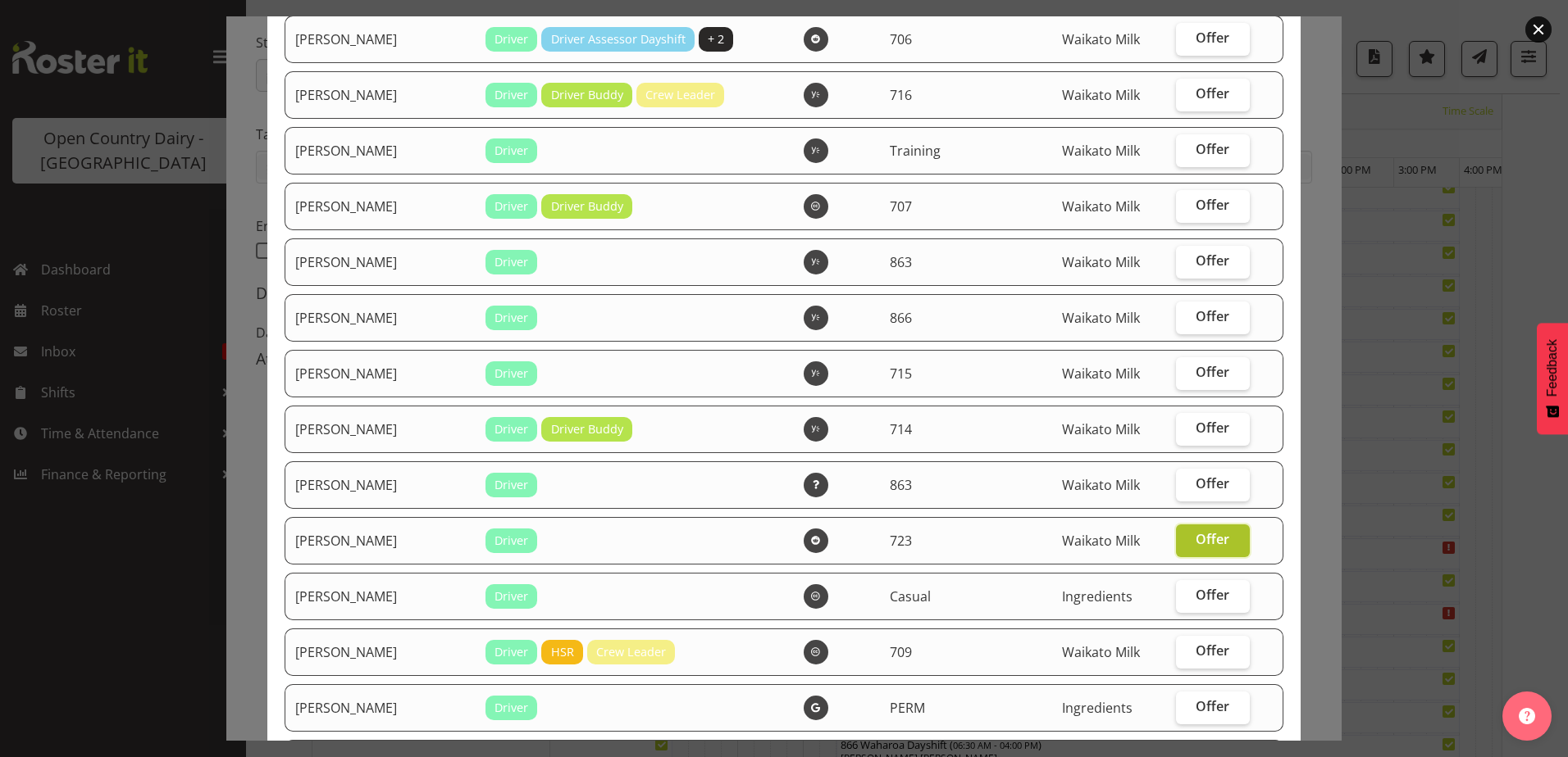
scroll to position [2392, 0]
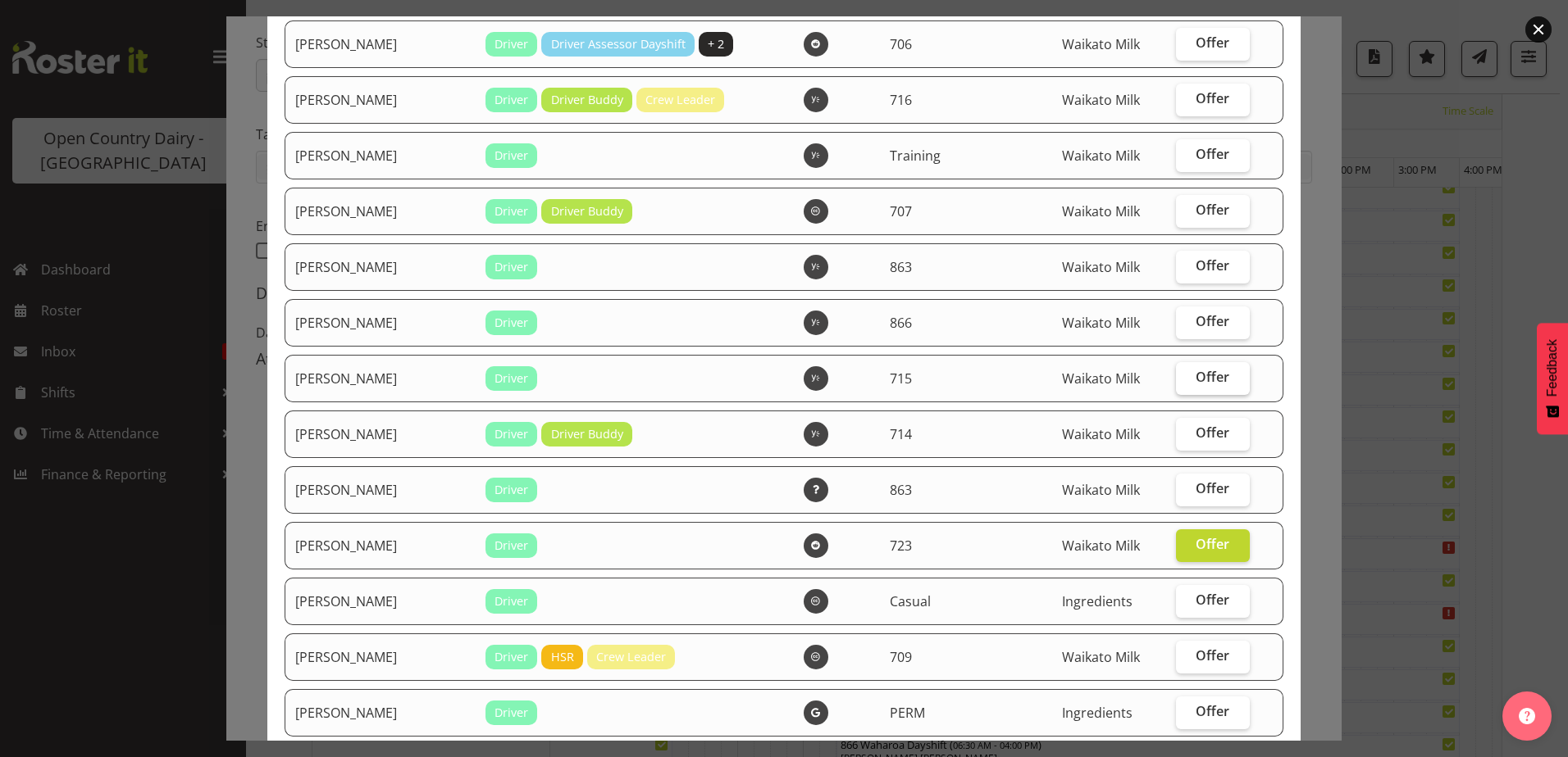
click at [1196, 369] on span "Offer" at bounding box center [1212, 377] width 33 height 17
click at [1186, 372] on input "Offer" at bounding box center [1181, 377] width 11 height 11
checkbox input "true"
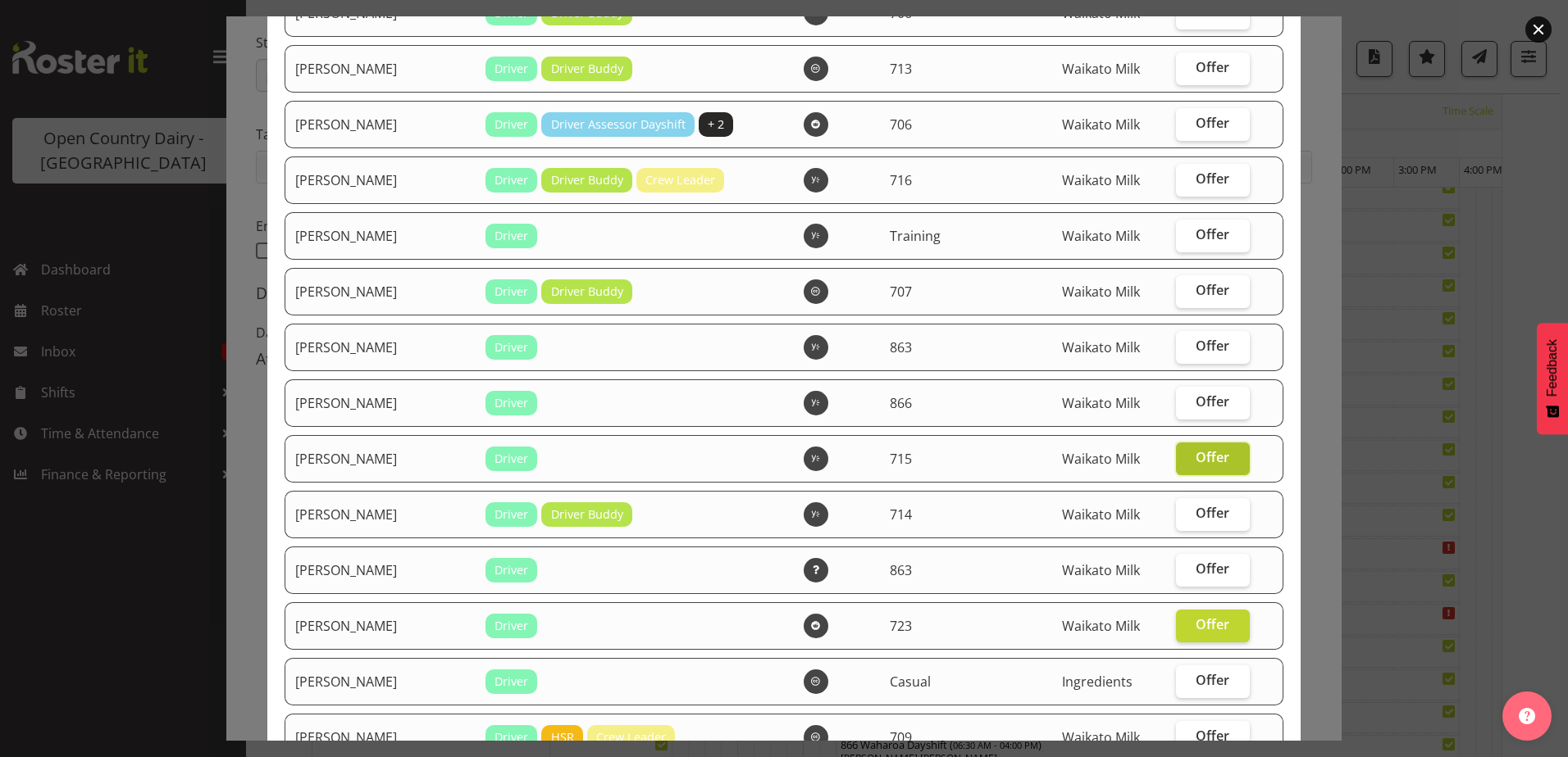
scroll to position [2310, 0]
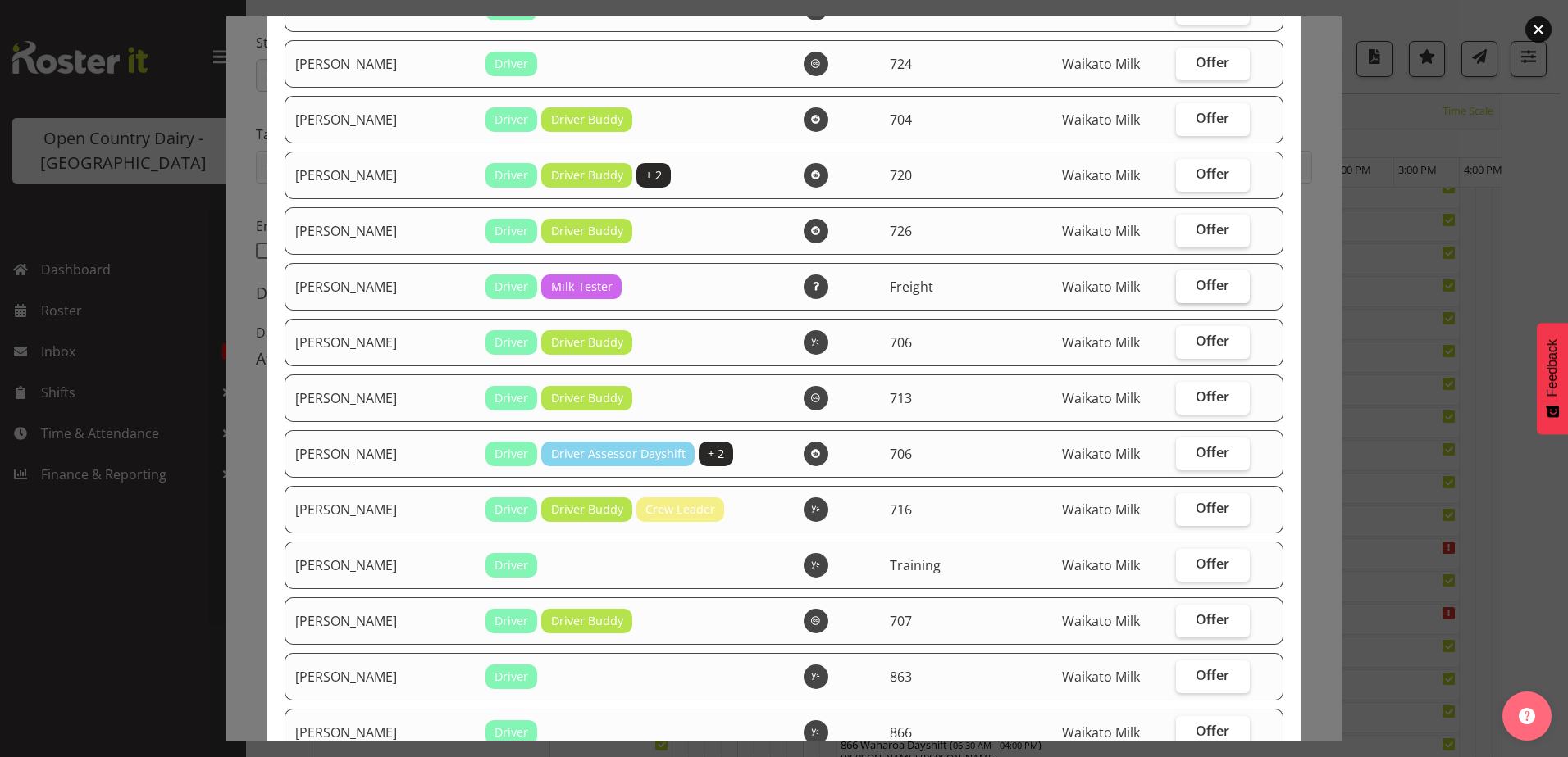
click at [1181, 279] on label "Offer" at bounding box center [1212, 286] width 74 height 32
click at [1181, 280] on input "Offer" at bounding box center [1181, 285] width 11 height 11
checkbox input "true"
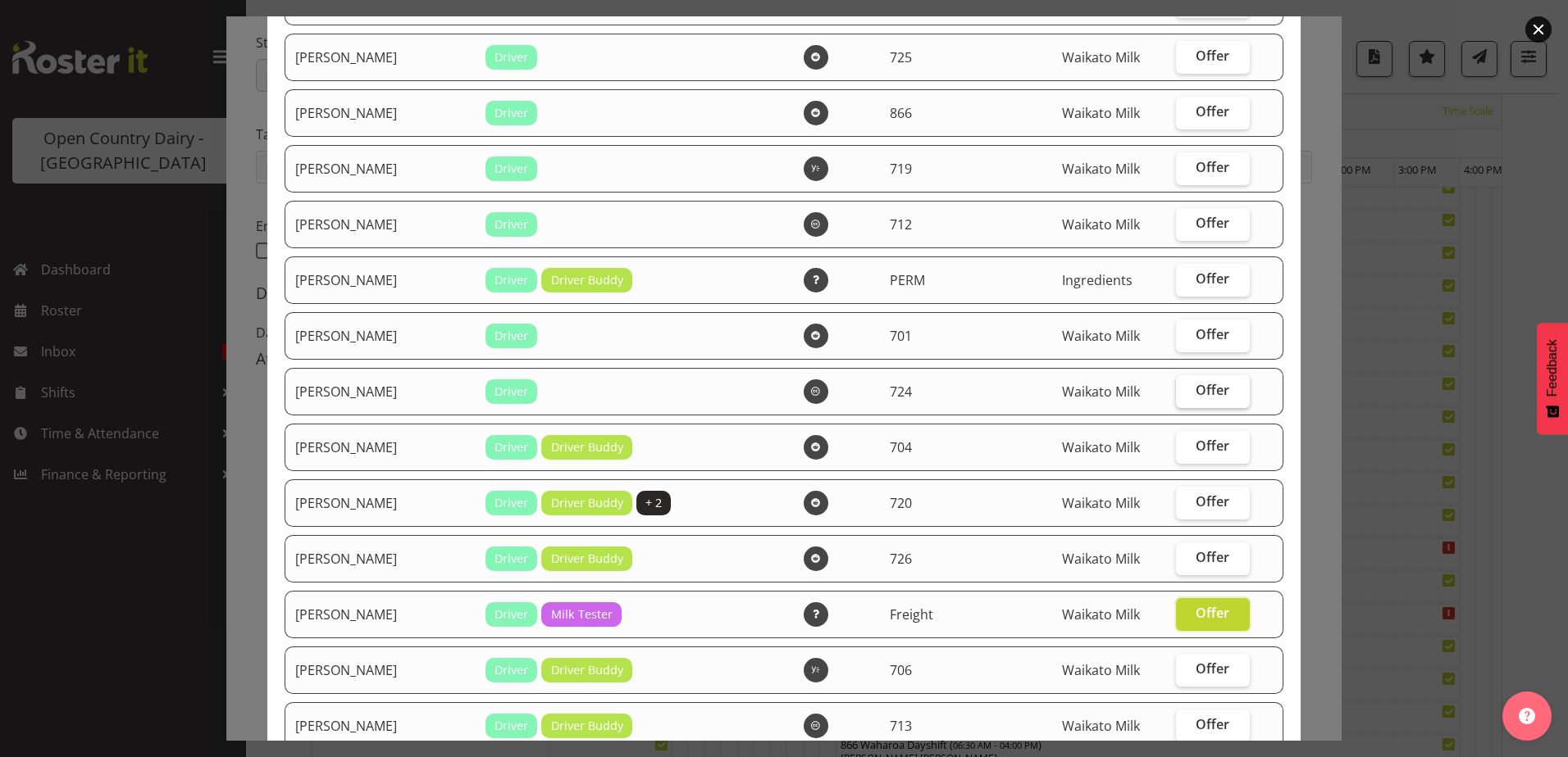
click at [1203, 381] on label "Offer" at bounding box center [1212, 391] width 74 height 32
click at [1186, 386] on input "Offer" at bounding box center [1181, 391] width 11 height 11
checkbox input "true"
click at [1203, 335] on span "Offer" at bounding box center [1212, 335] width 33 height 17
click at [1186, 335] on input "Offer" at bounding box center [1181, 334] width 11 height 11
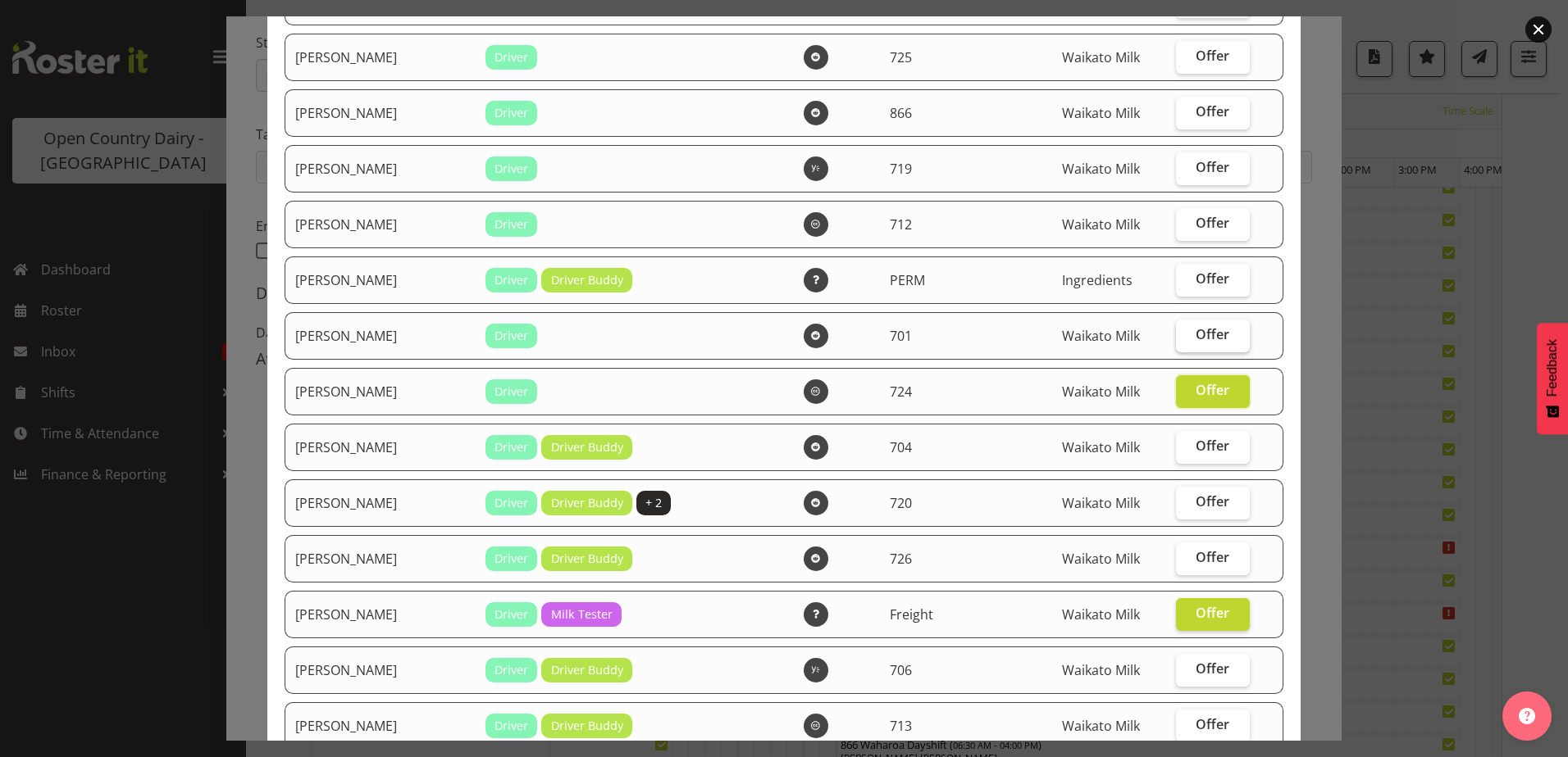
checkbox input "true"
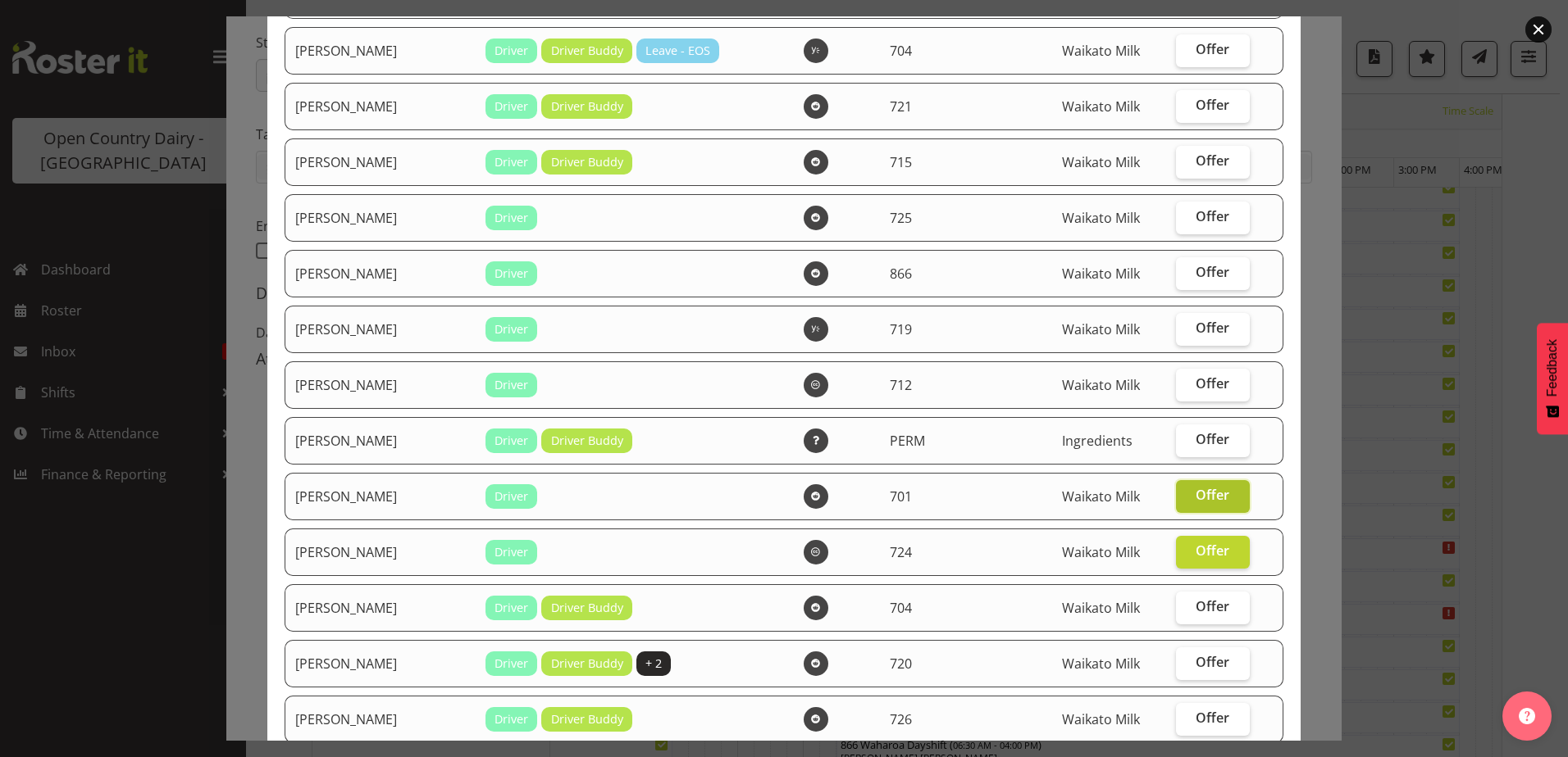
scroll to position [1491, 0]
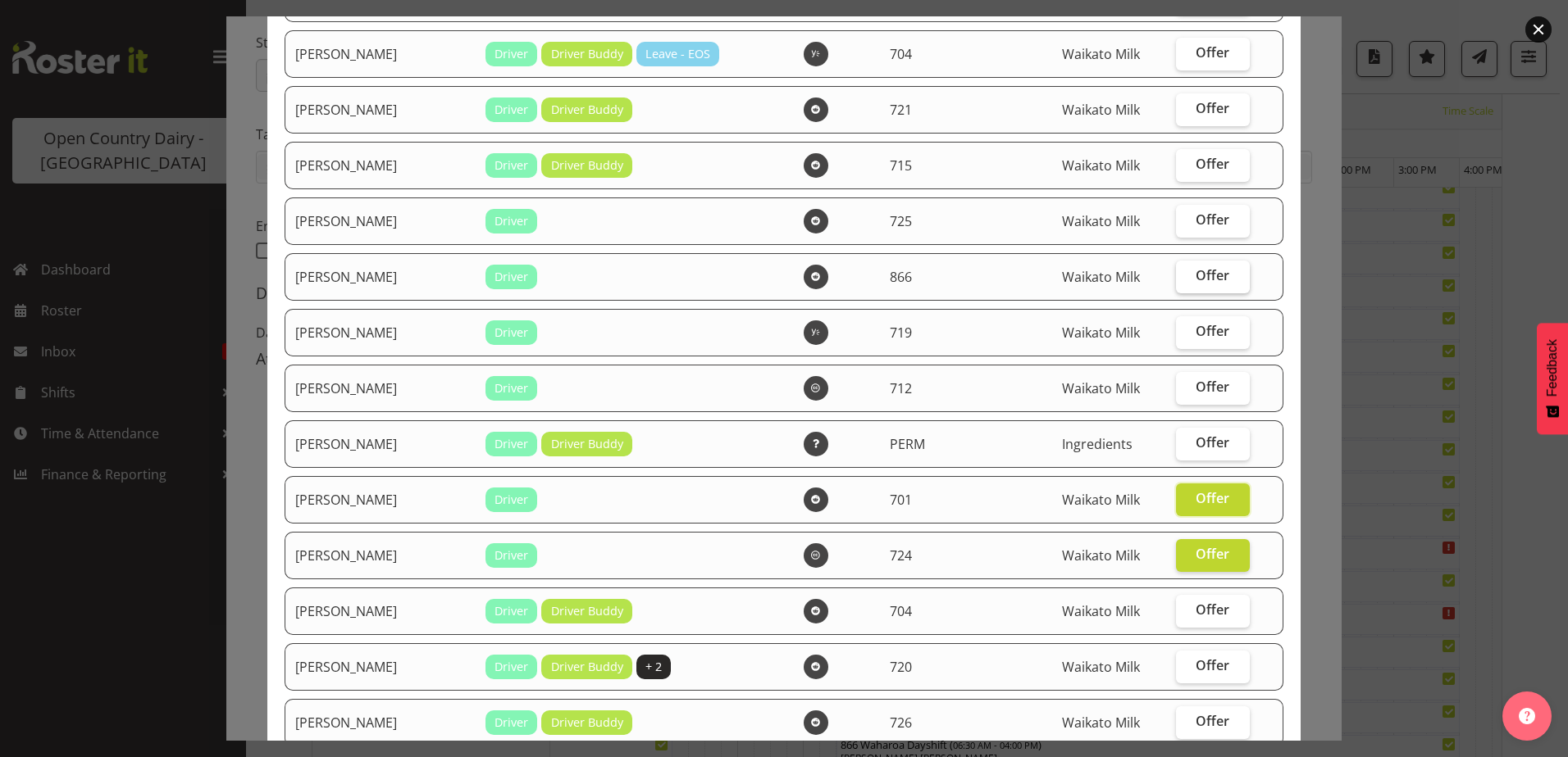
click at [1196, 278] on span "Offer" at bounding box center [1212, 276] width 33 height 17
click at [1186, 278] on input "Offer" at bounding box center [1181, 275] width 11 height 11
checkbox input "true"
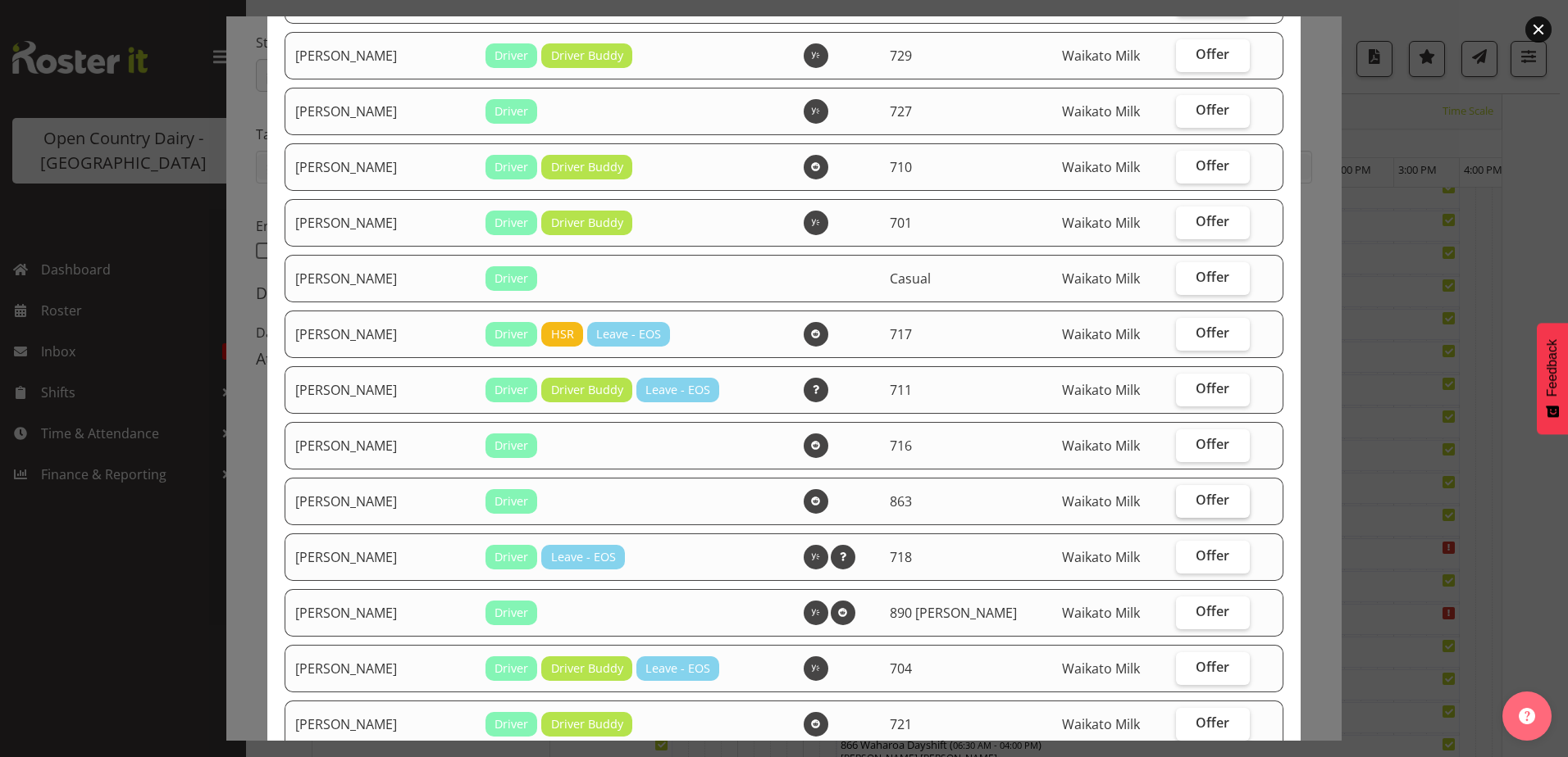
scroll to position [835, 0]
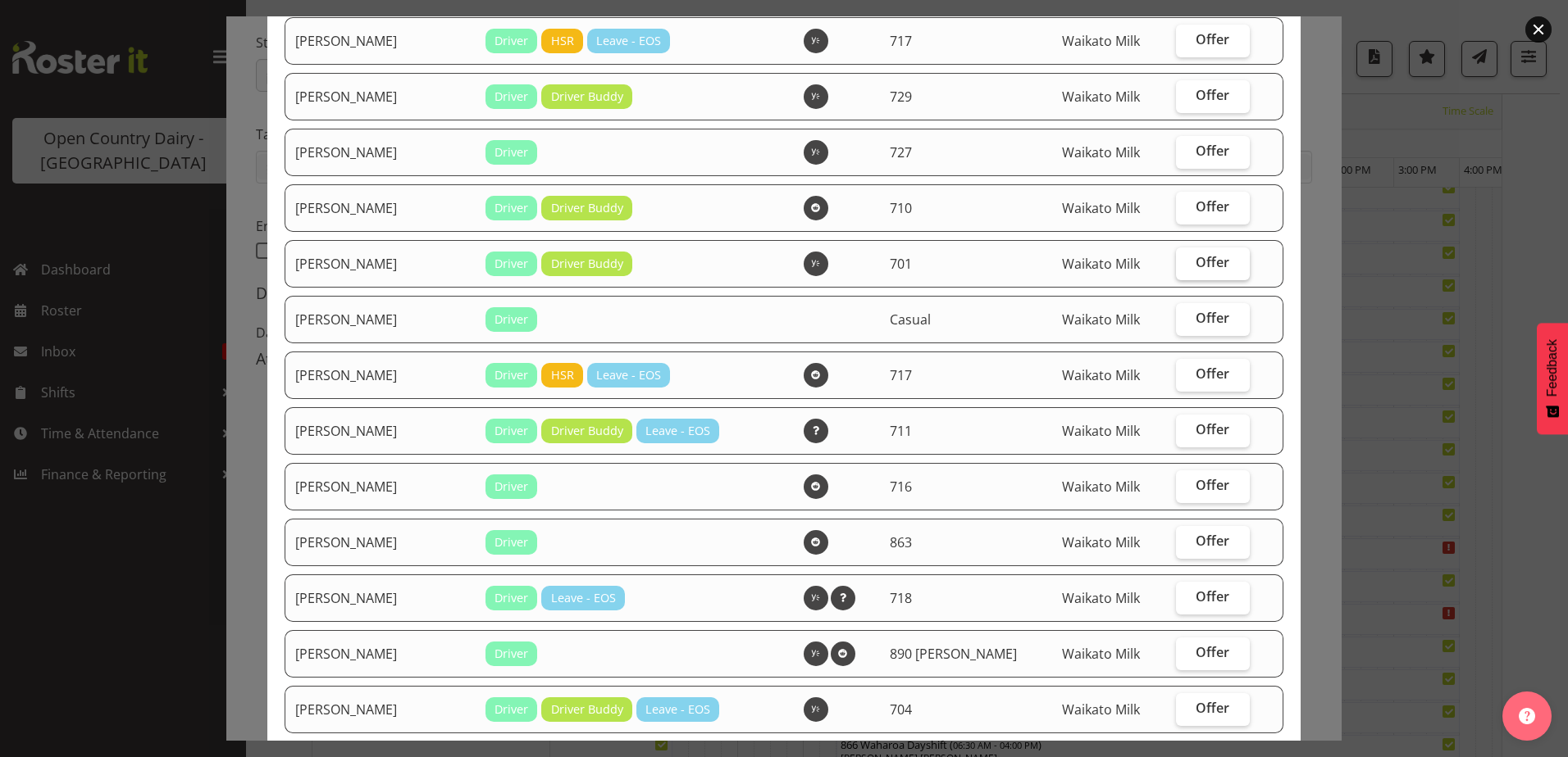
click at [1197, 265] on span "Offer" at bounding box center [1212, 263] width 33 height 17
click at [1186, 265] on input "Offer" at bounding box center [1181, 263] width 11 height 11
checkbox input "true"
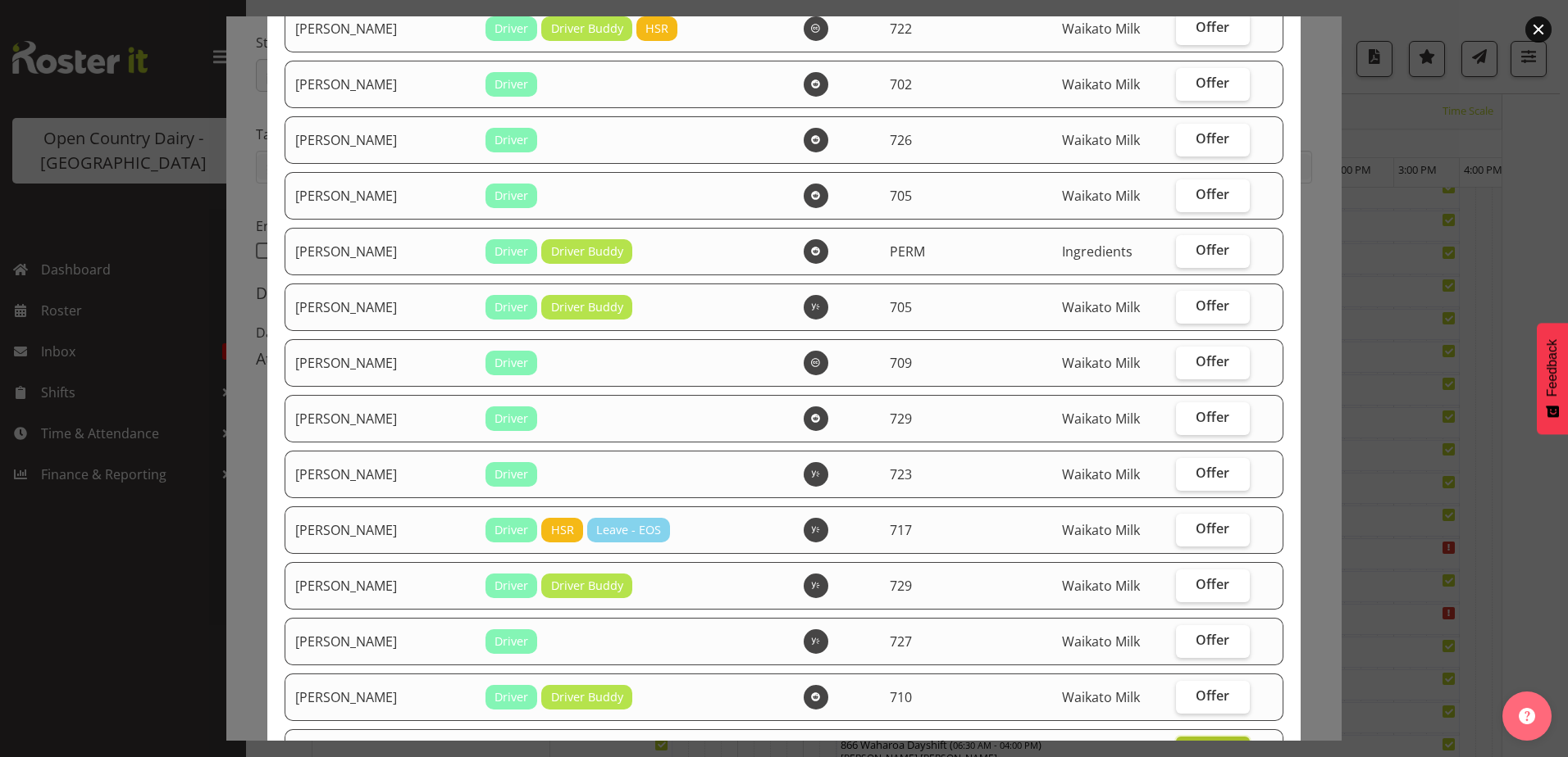
scroll to position [343, 0]
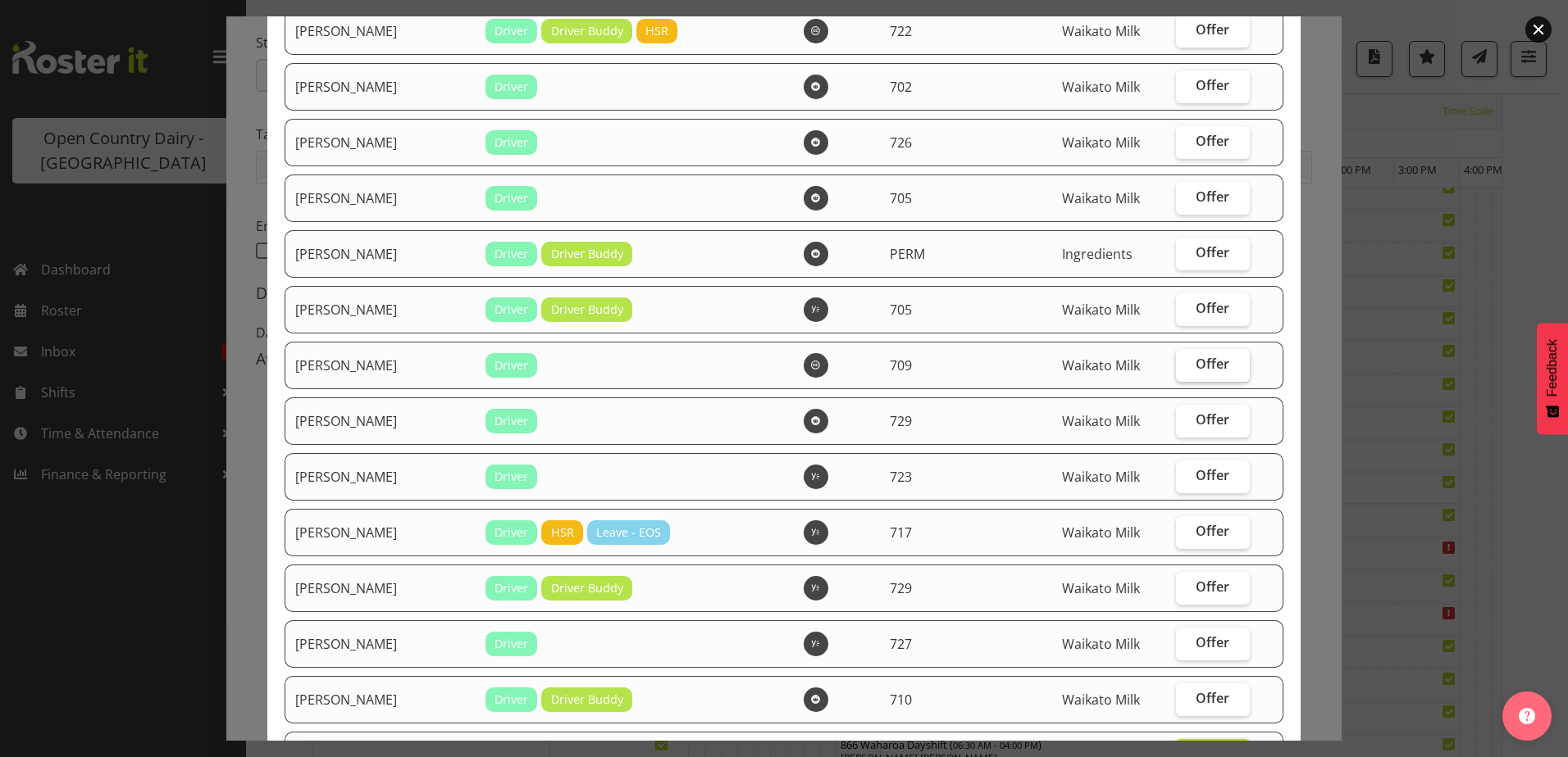
click at [1199, 356] on span "Offer" at bounding box center [1212, 364] width 33 height 17
click at [1186, 359] on input "Offer" at bounding box center [1181, 364] width 11 height 11
checkbox input "true"
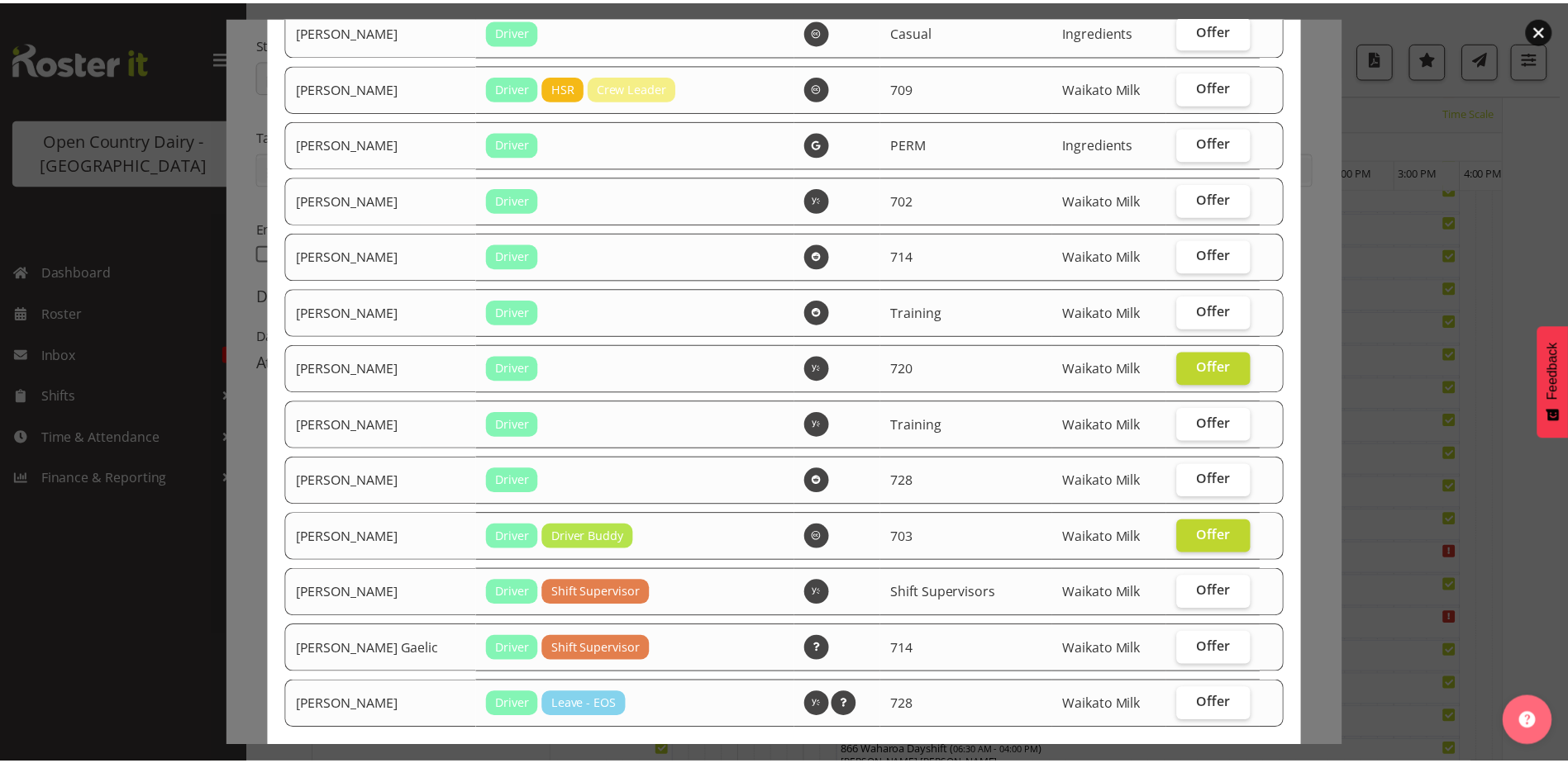
scroll to position [3072, 0]
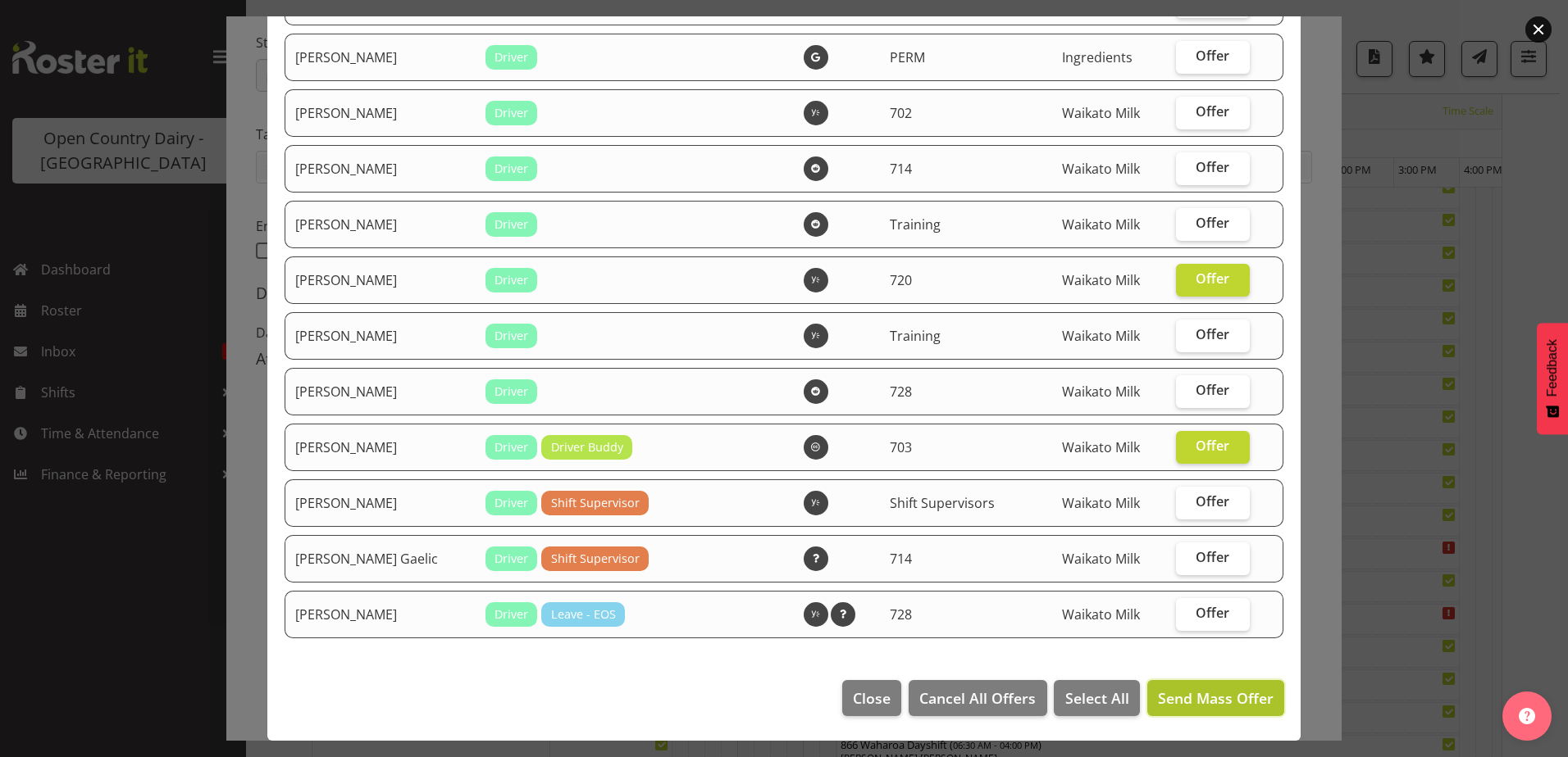
click at [1182, 695] on span "Send Mass Offer" at bounding box center [1215, 698] width 116 height 20
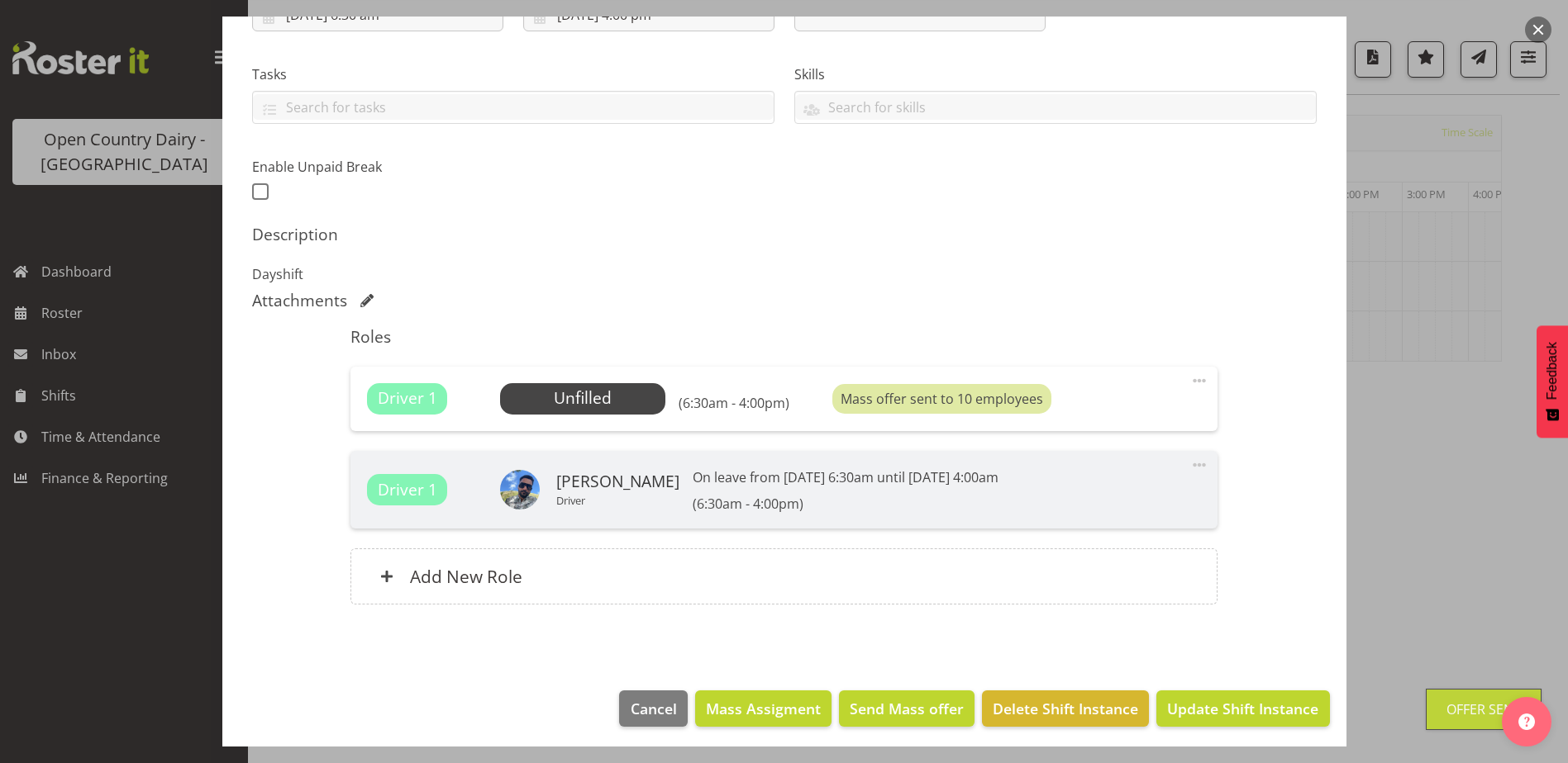
scroll to position [322, 0]
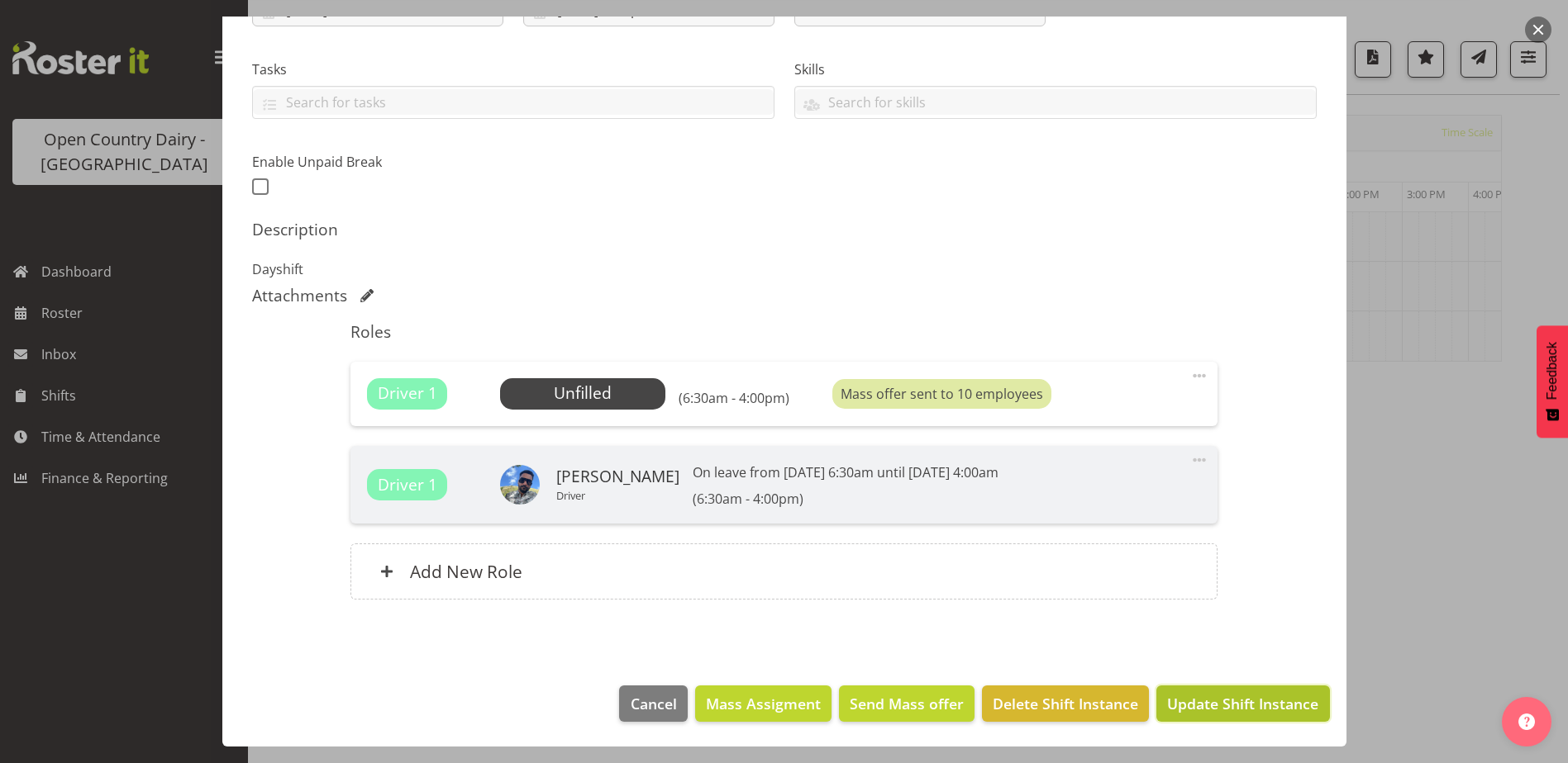
click at [1222, 709] on span "Update Shift Instance" at bounding box center [1243, 704] width 151 height 22
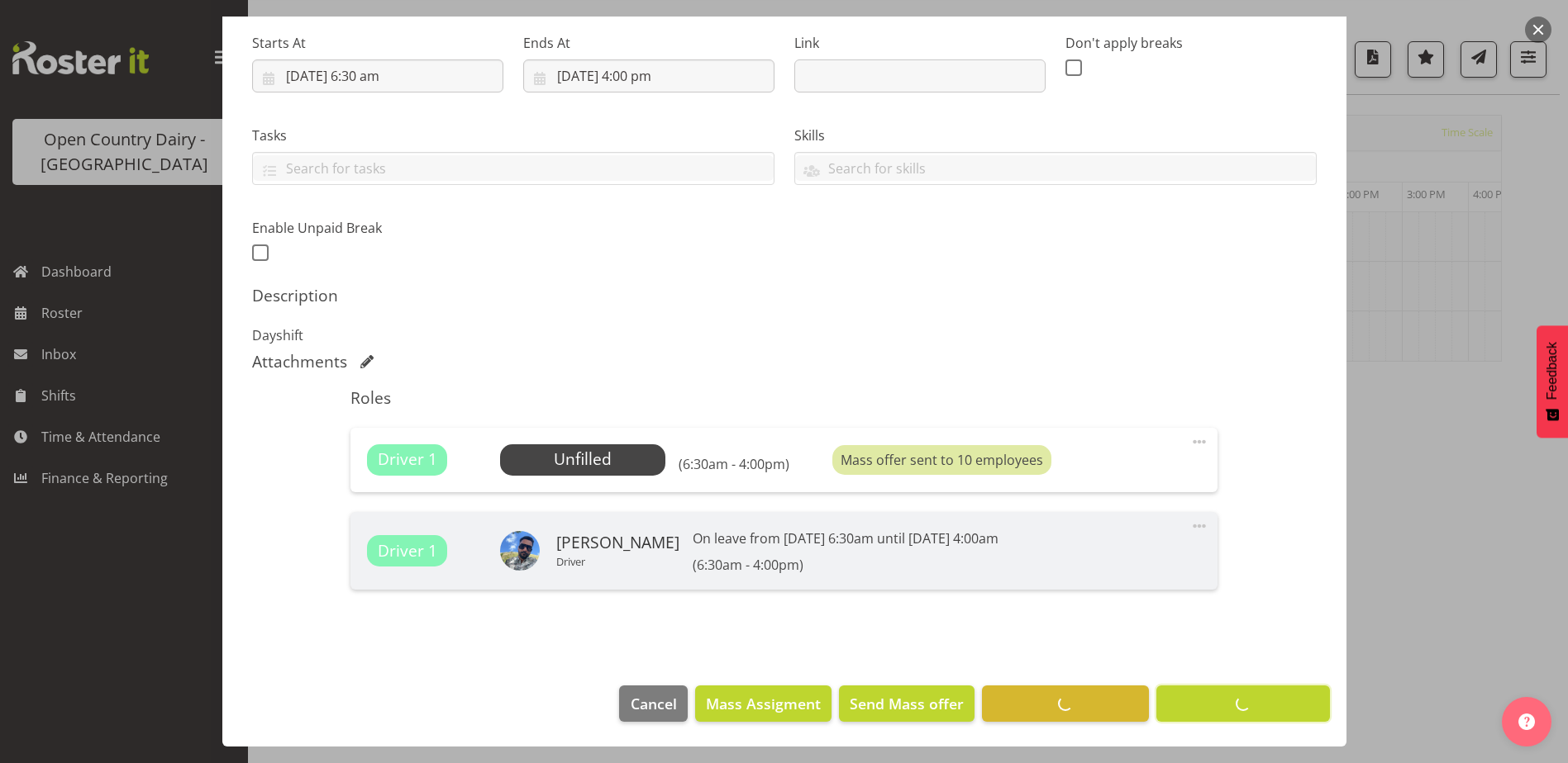
scroll to position [256, 0]
